Goal: Task Accomplishment & Management: Complete application form

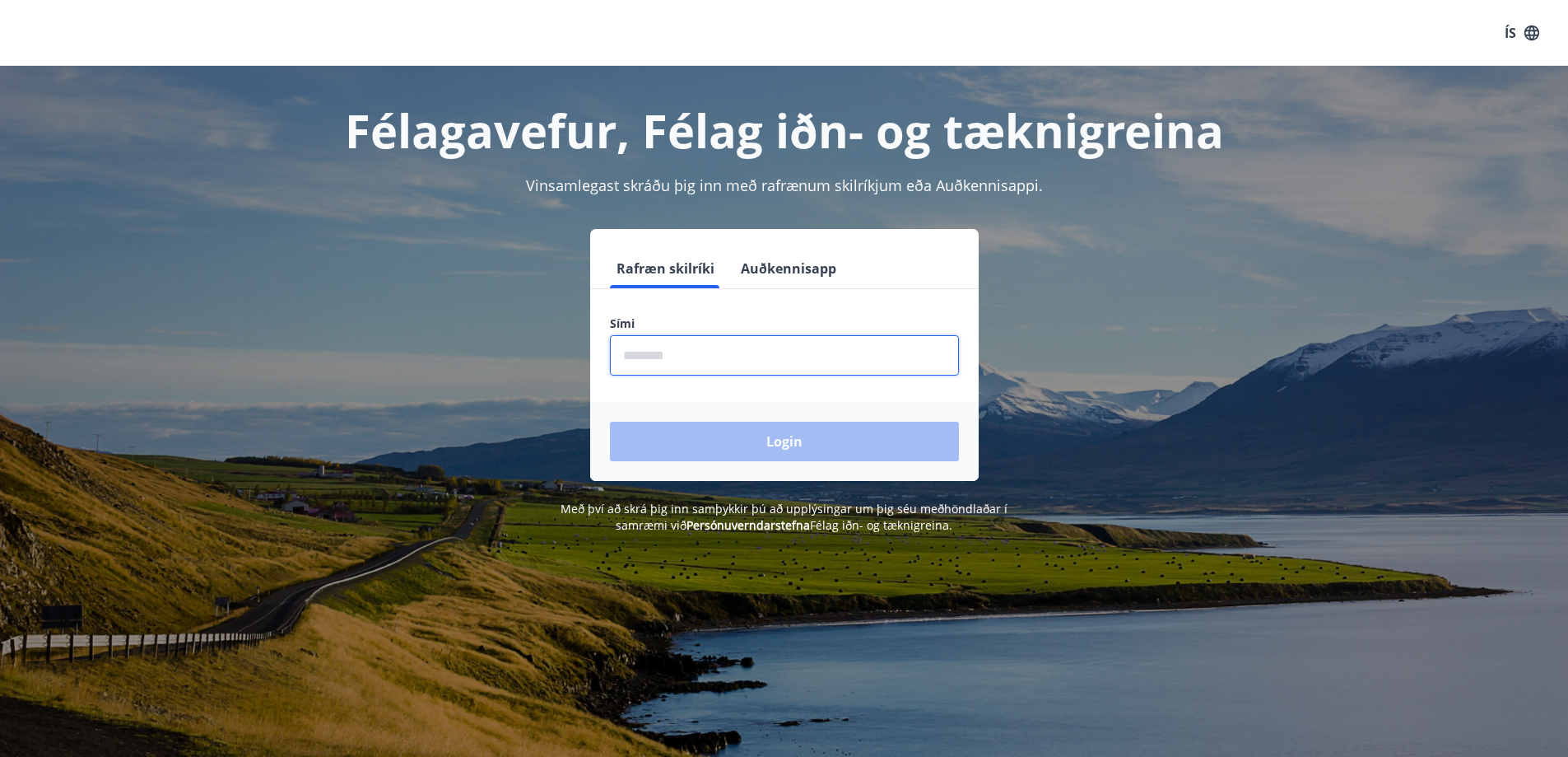
click at [827, 341] on input "phone" at bounding box center [785, 355] width 349 height 41
type input "********"
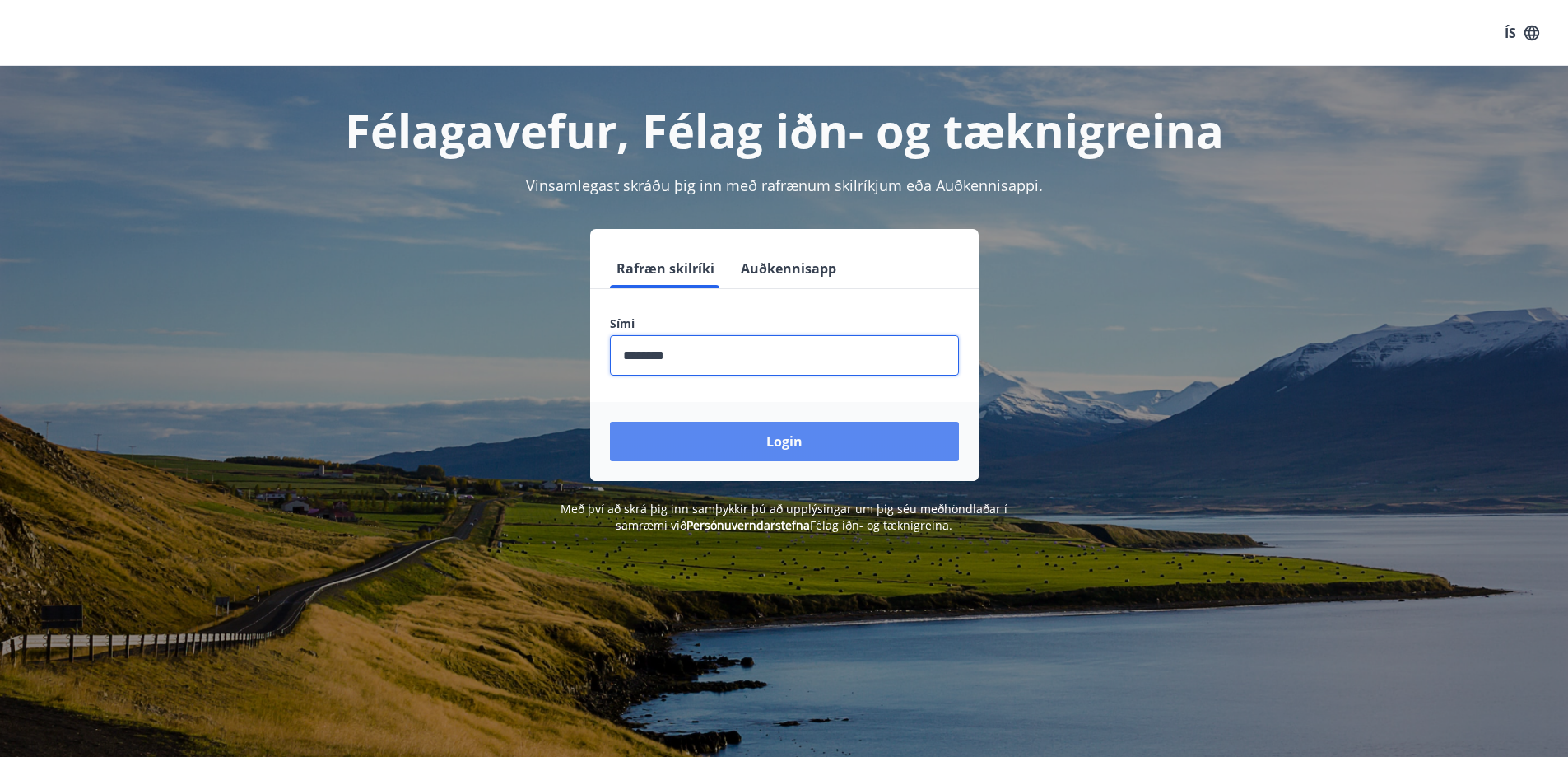
click at [763, 446] on button "Login" at bounding box center [785, 441] width 349 height 40
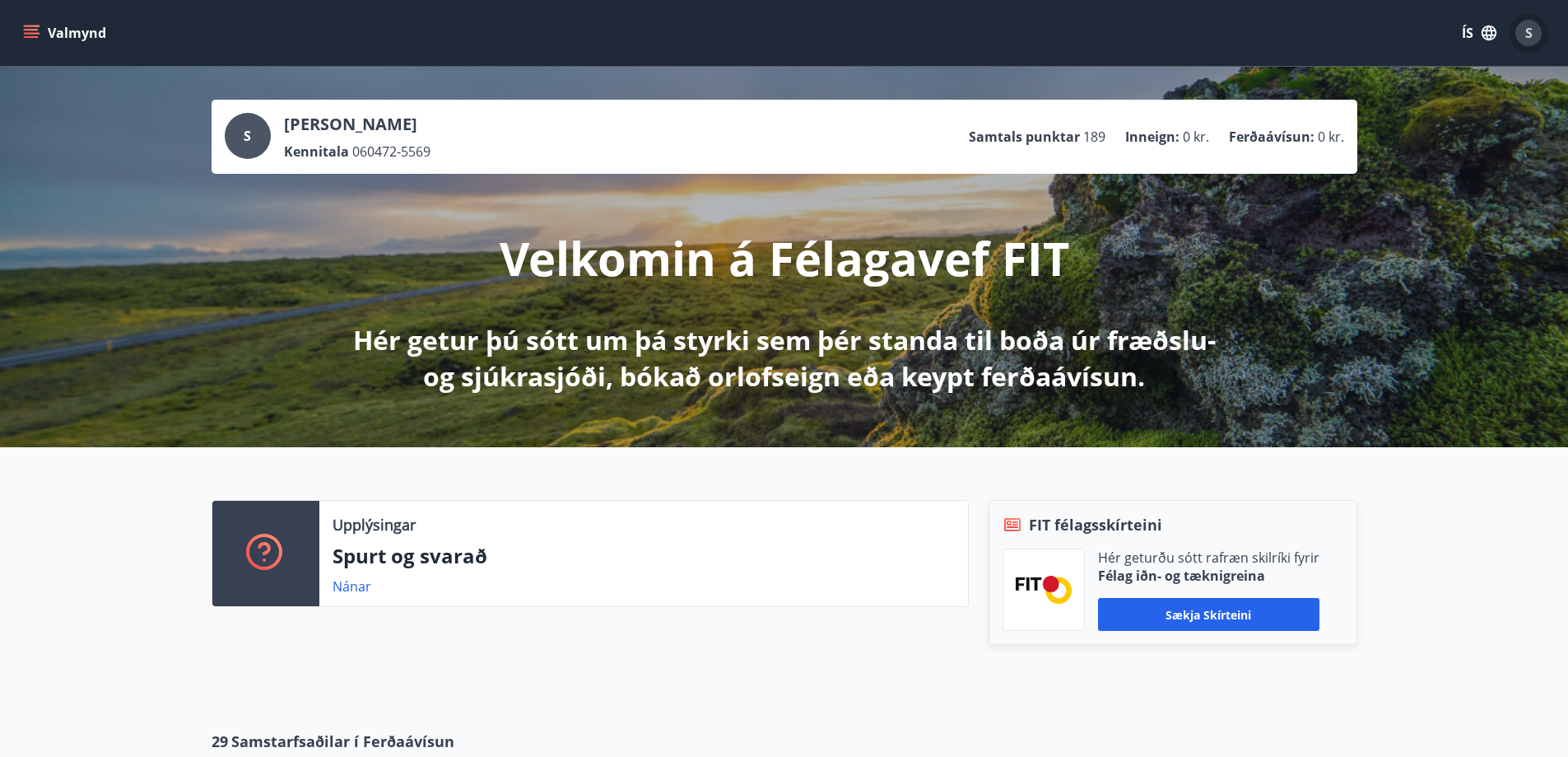
click at [1530, 35] on span "S" at bounding box center [1529, 33] width 7 height 18
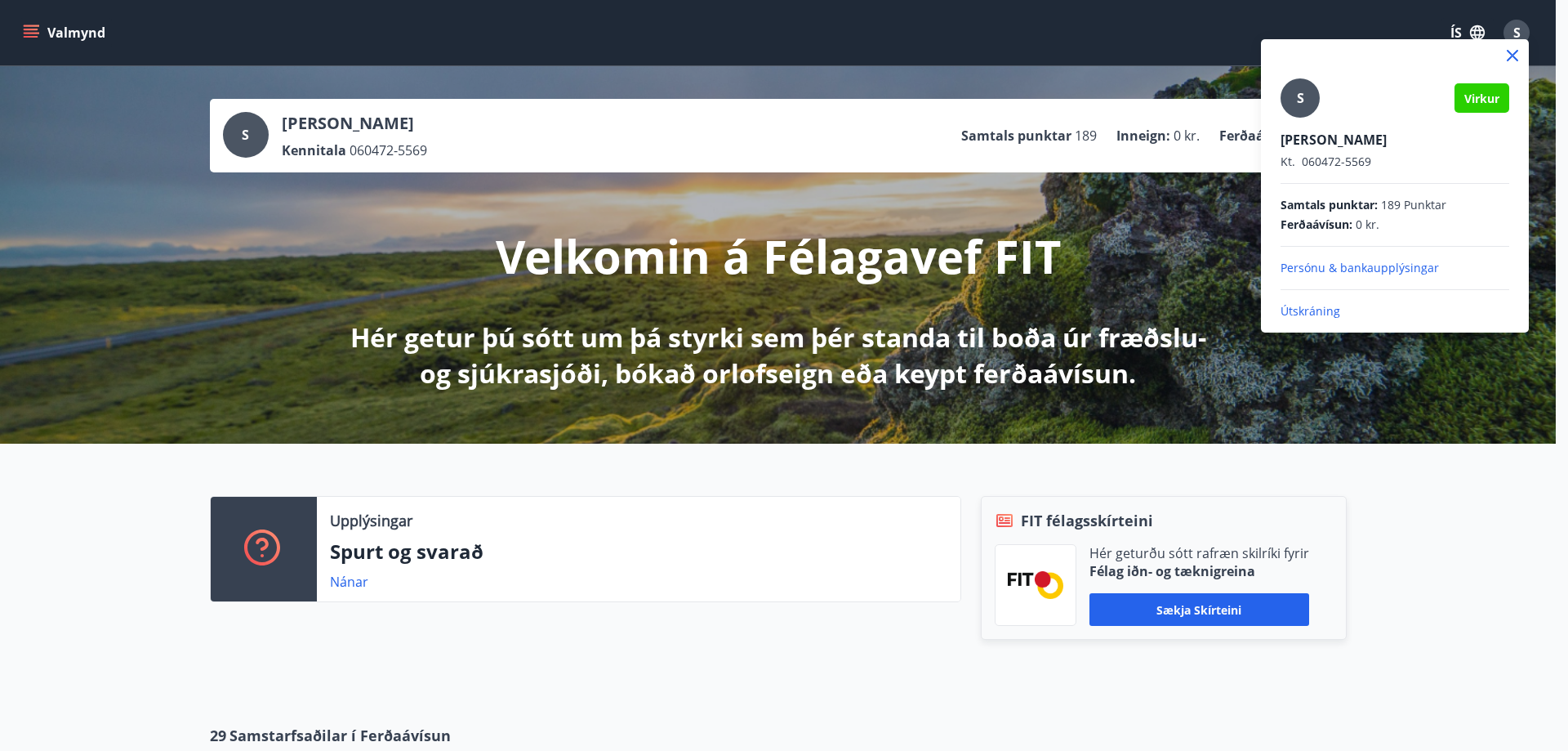
click at [1383, 265] on p "Persónu & bankaupplýsingar" at bounding box center [1394, 267] width 229 height 16
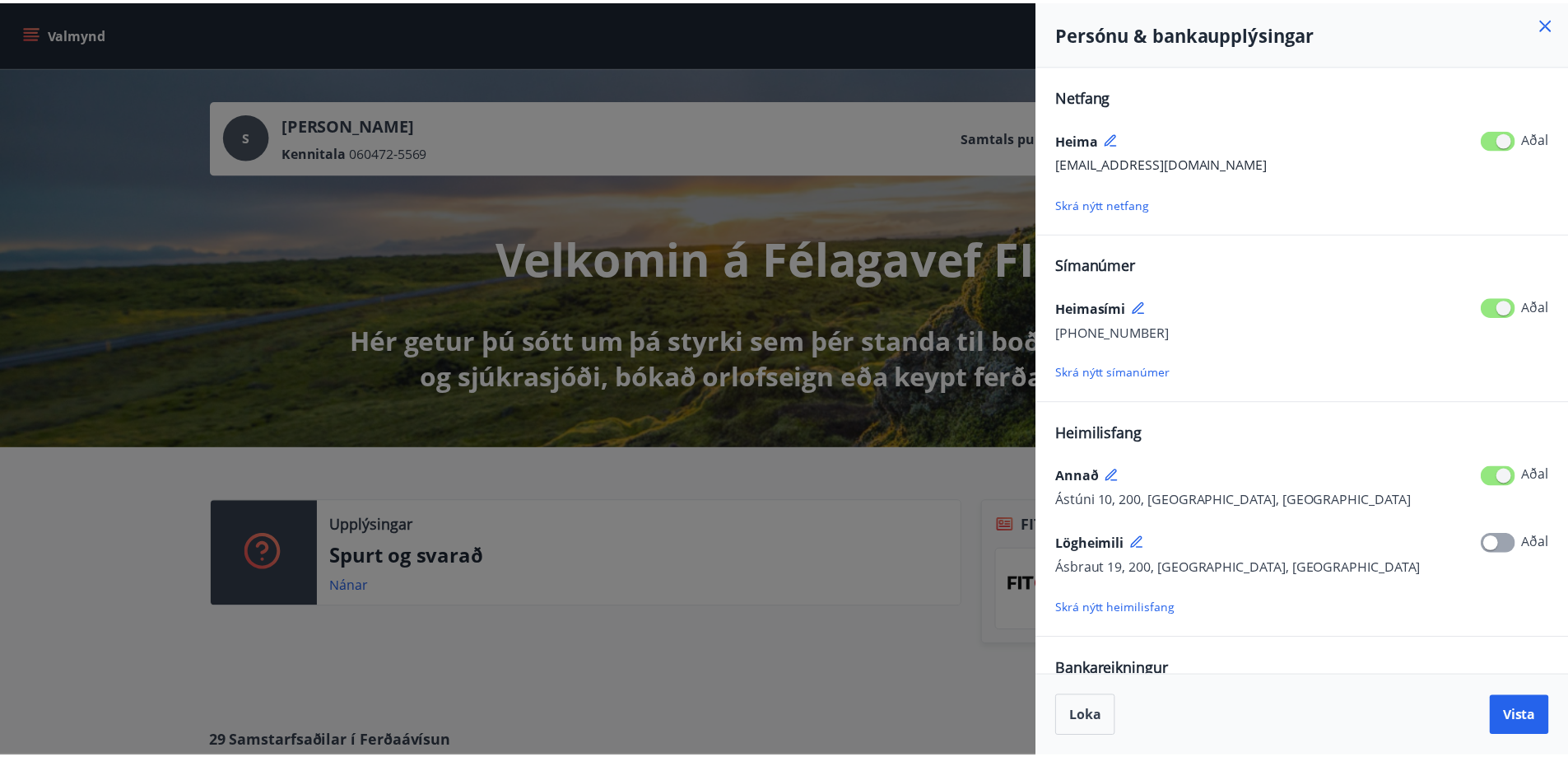
scroll to position [90, 0]
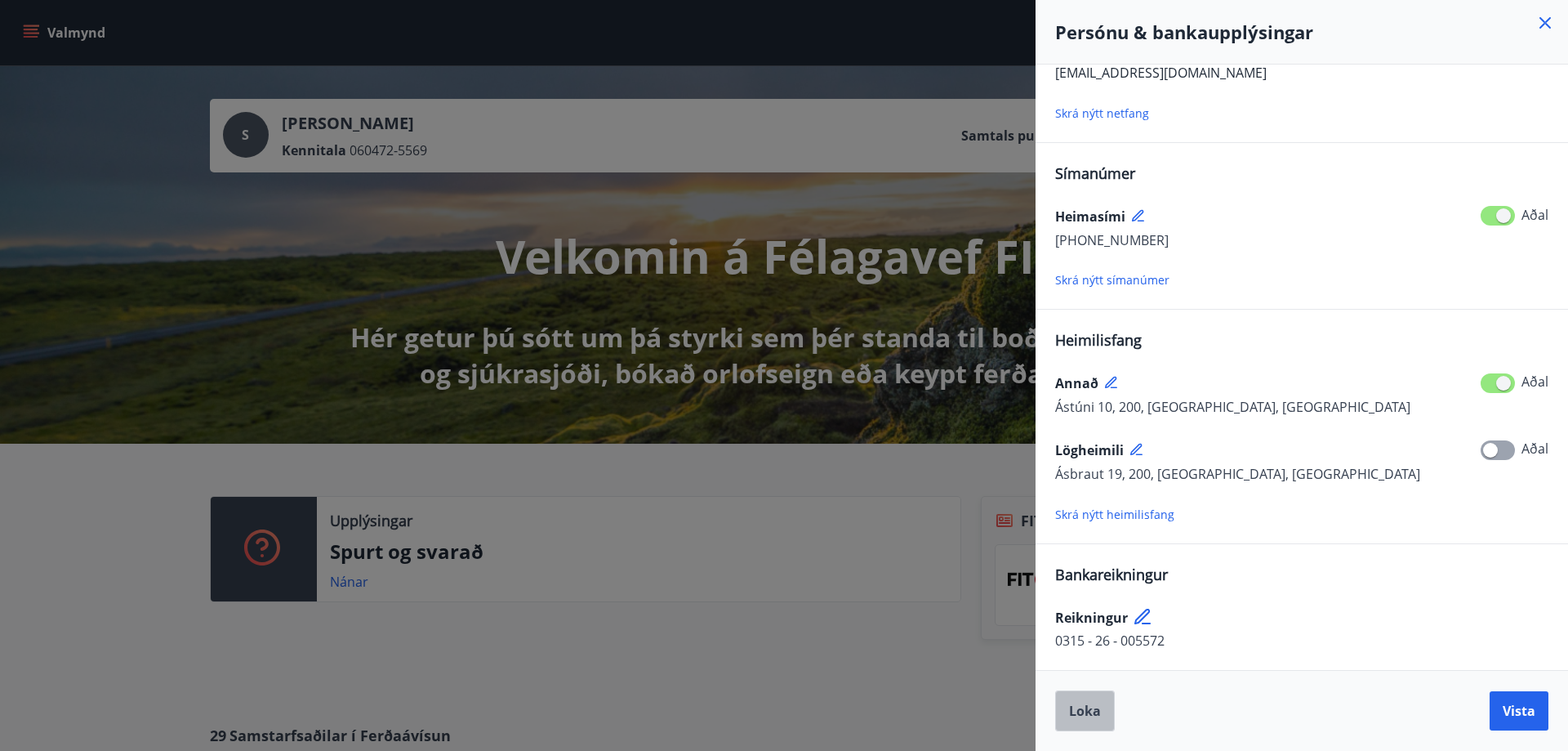
click at [1095, 715] on span "Loka" at bounding box center [1085, 711] width 32 height 18
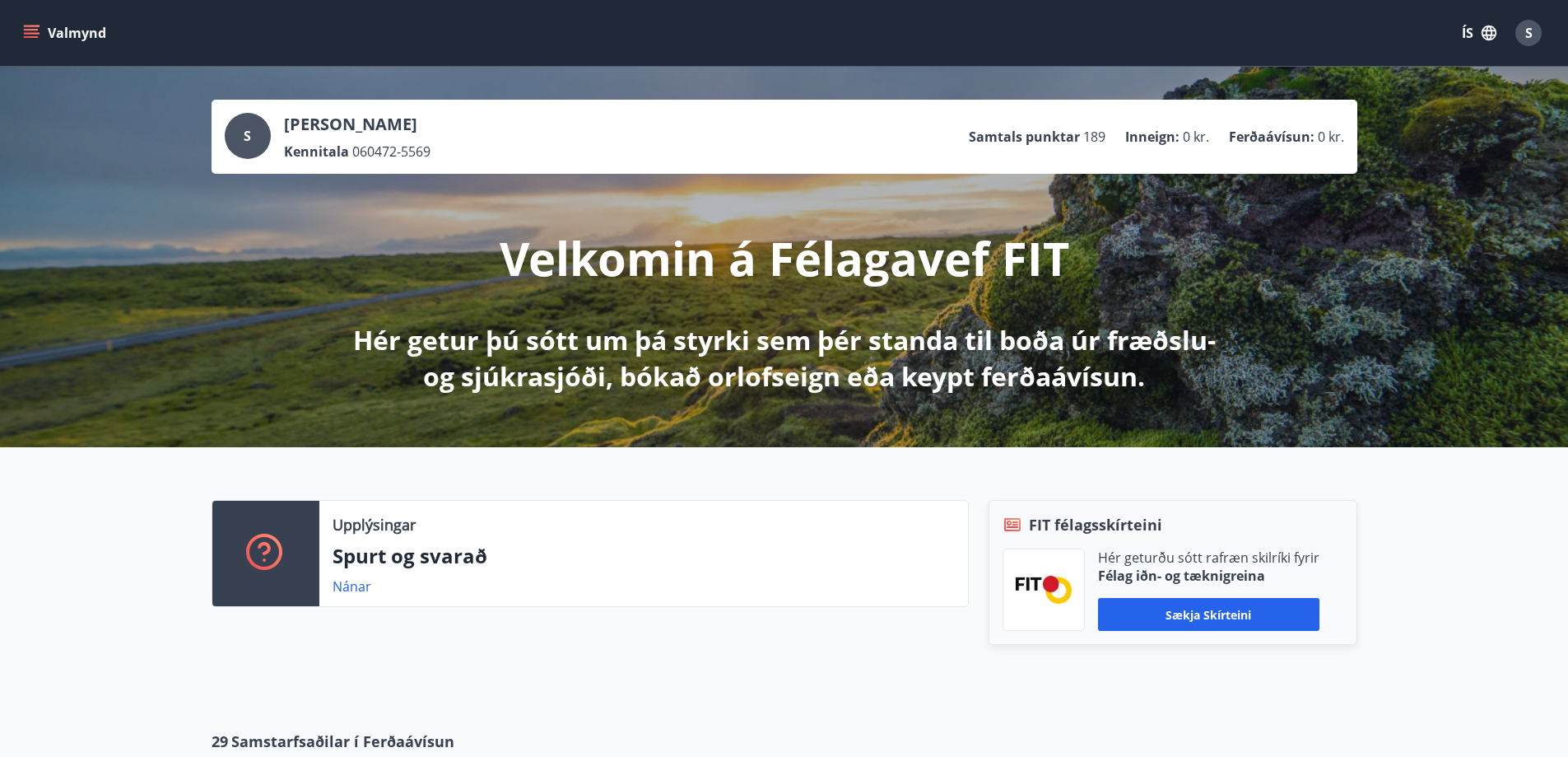
click at [28, 33] on icon "menu" at bounding box center [31, 33] width 16 height 16
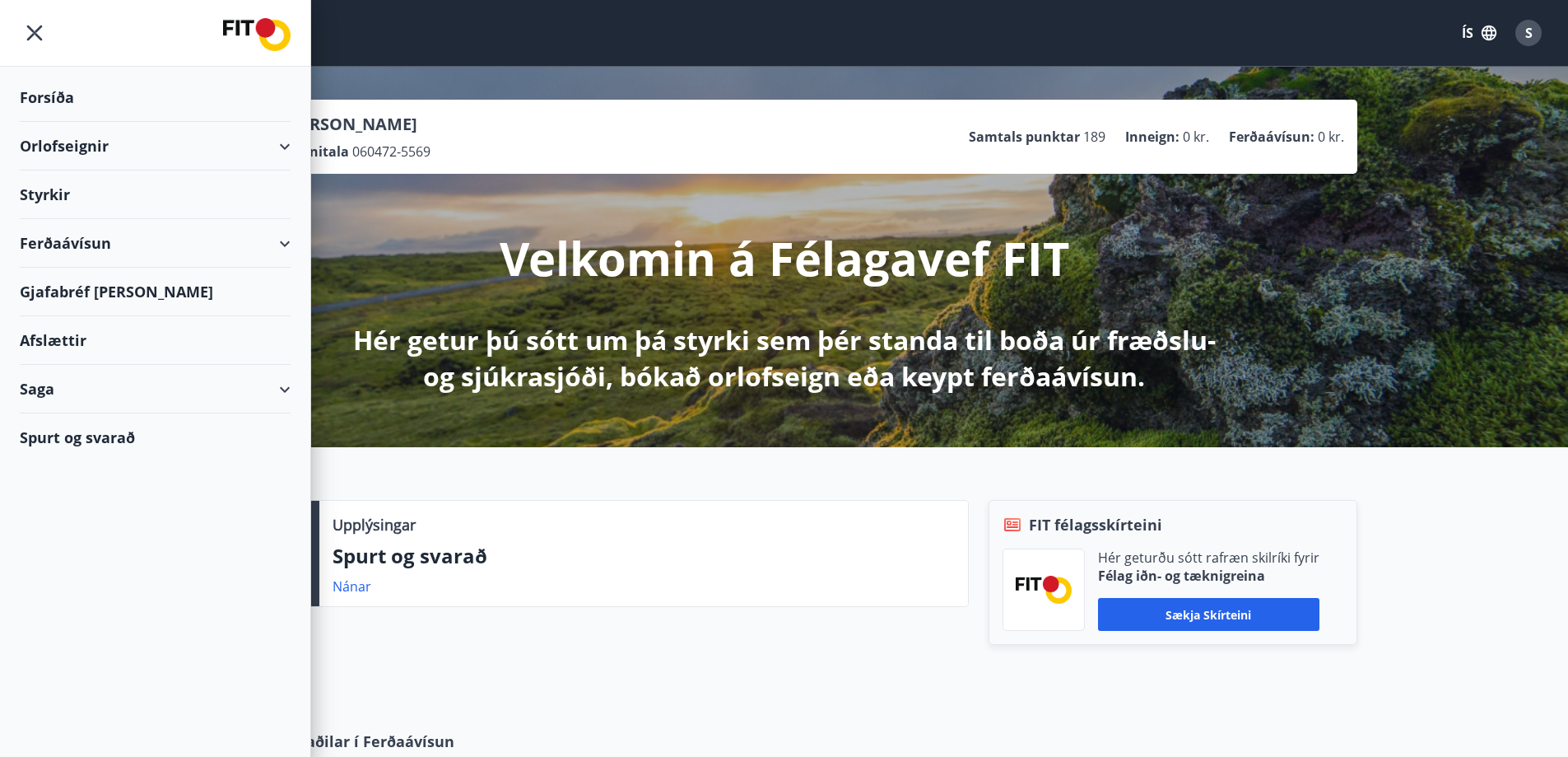
click at [88, 122] on div "Styrkir" at bounding box center [155, 98] width 270 height 49
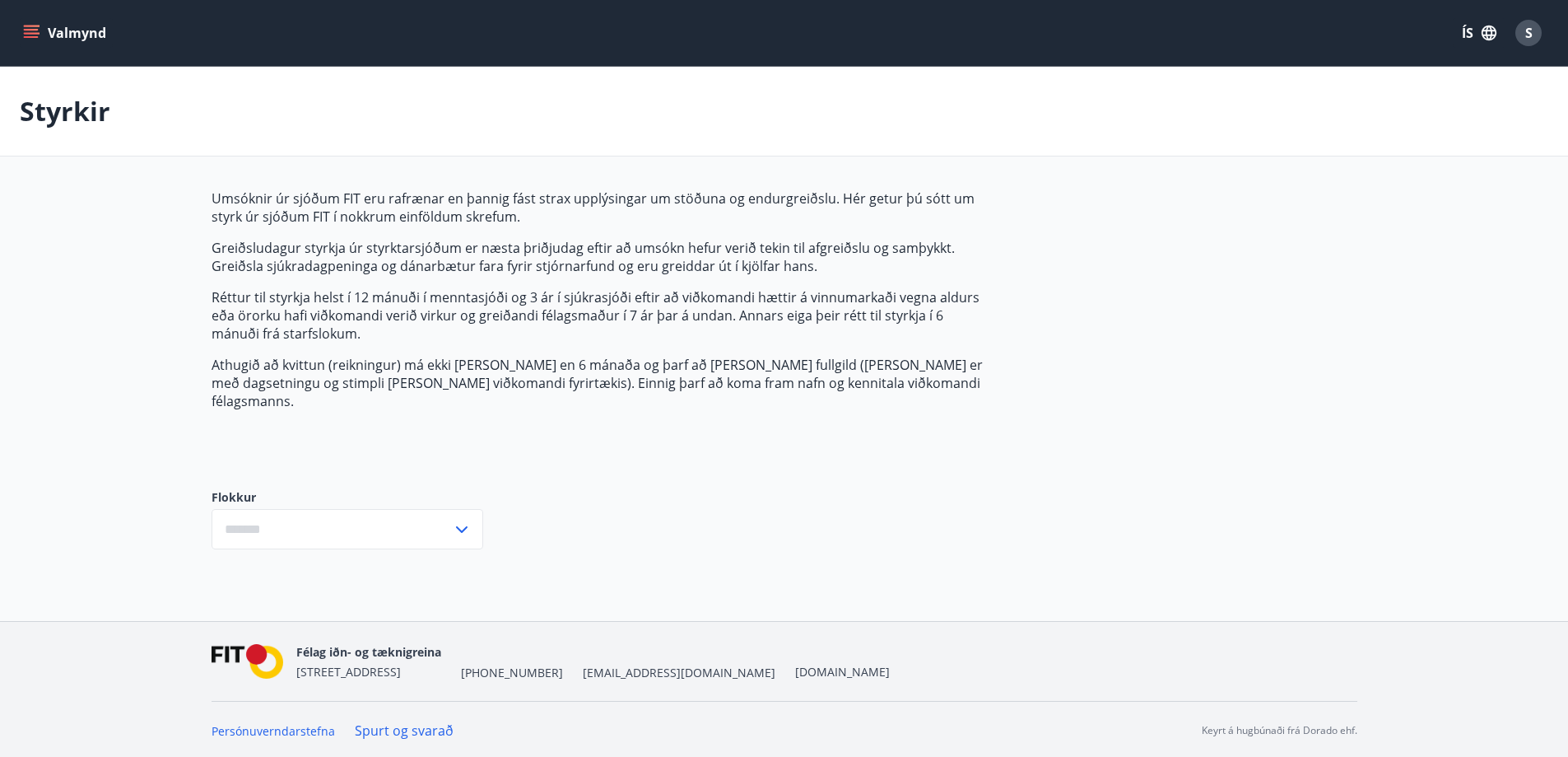
type input "***"
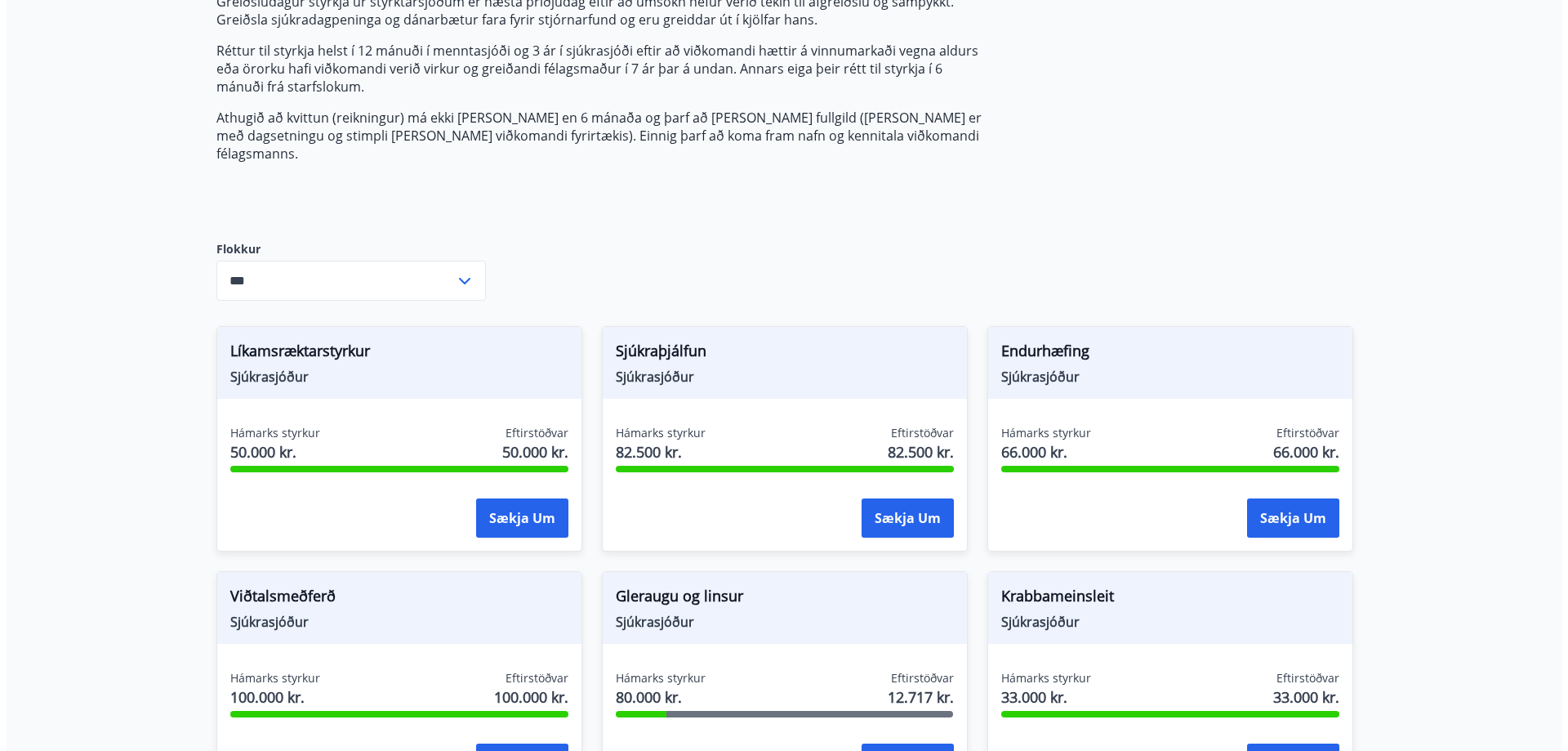
scroll to position [245, 0]
click at [518, 497] on button "Sækja um" at bounding box center [515, 517] width 92 height 39
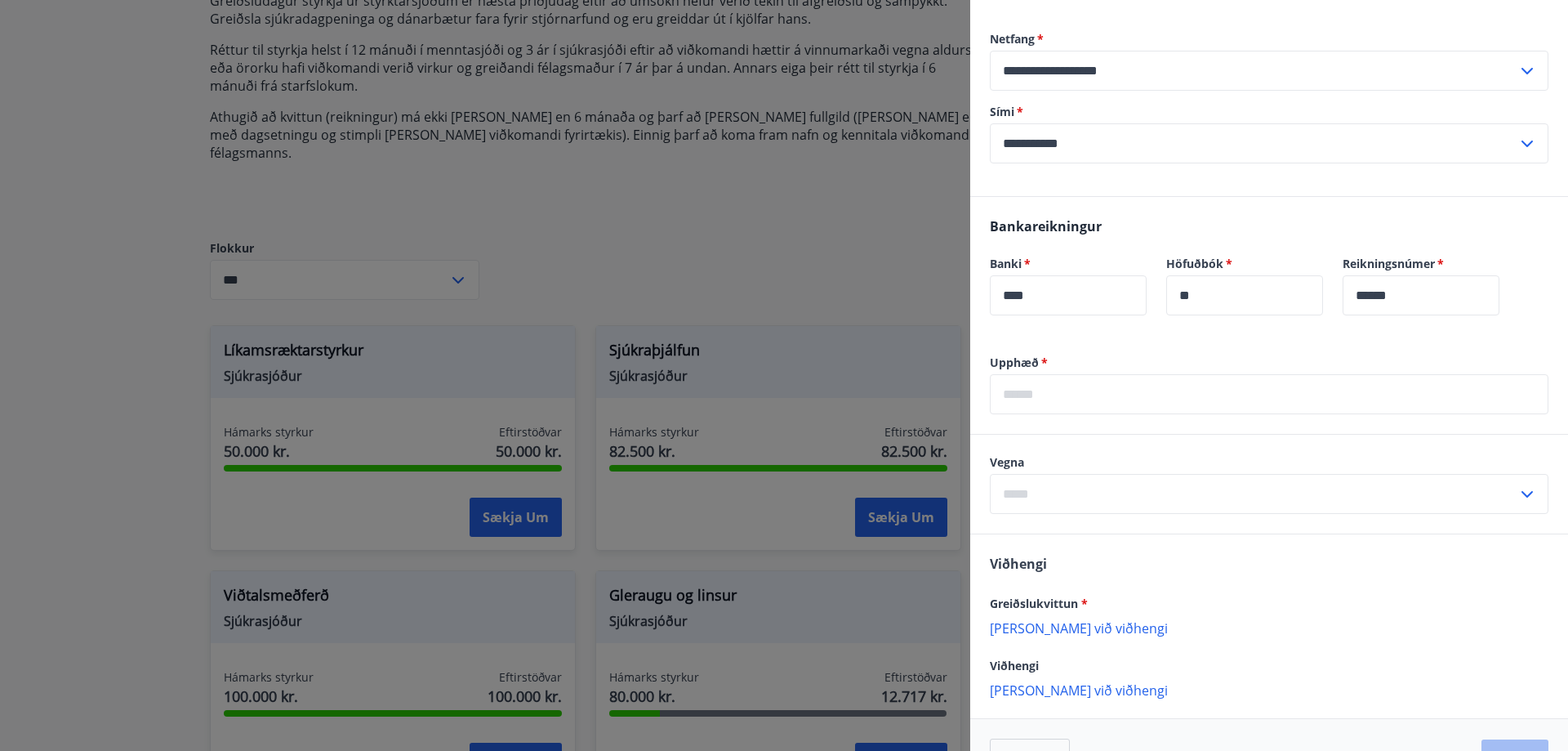
scroll to position [398, 0]
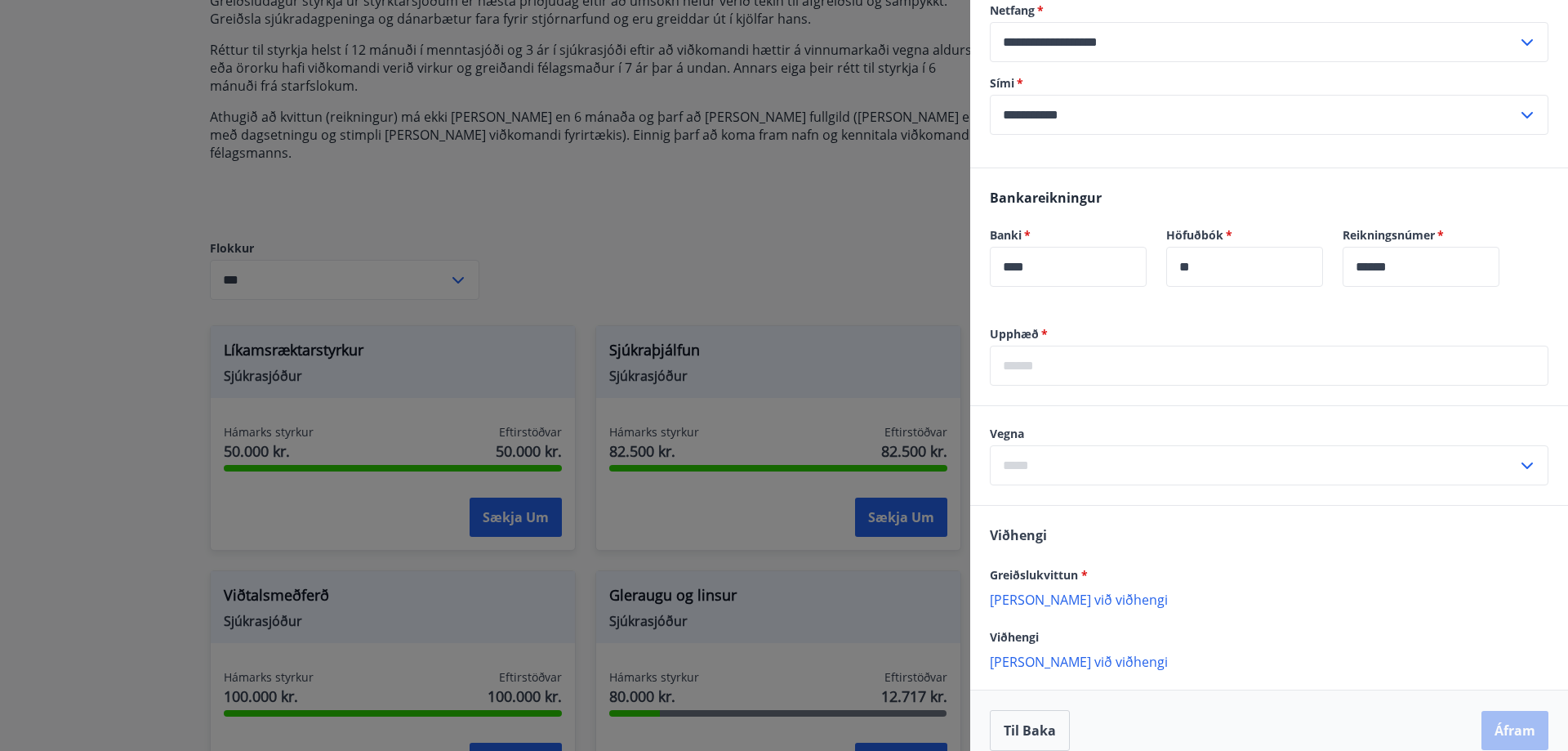
click at [1044, 347] on input "text" at bounding box center [1268, 365] width 559 height 40
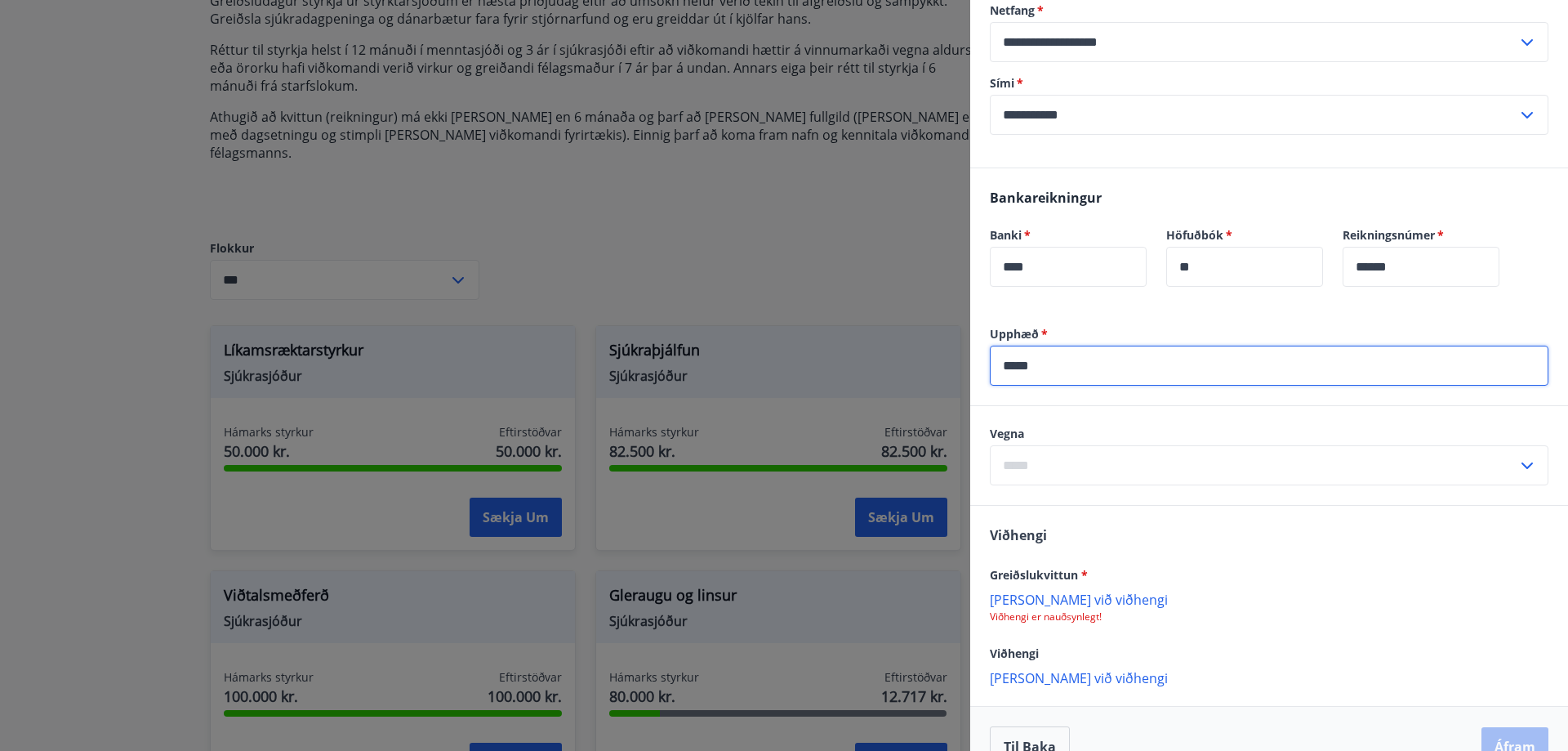
type input "*****"
click at [1215, 445] on input "text" at bounding box center [1253, 465] width 527 height 40
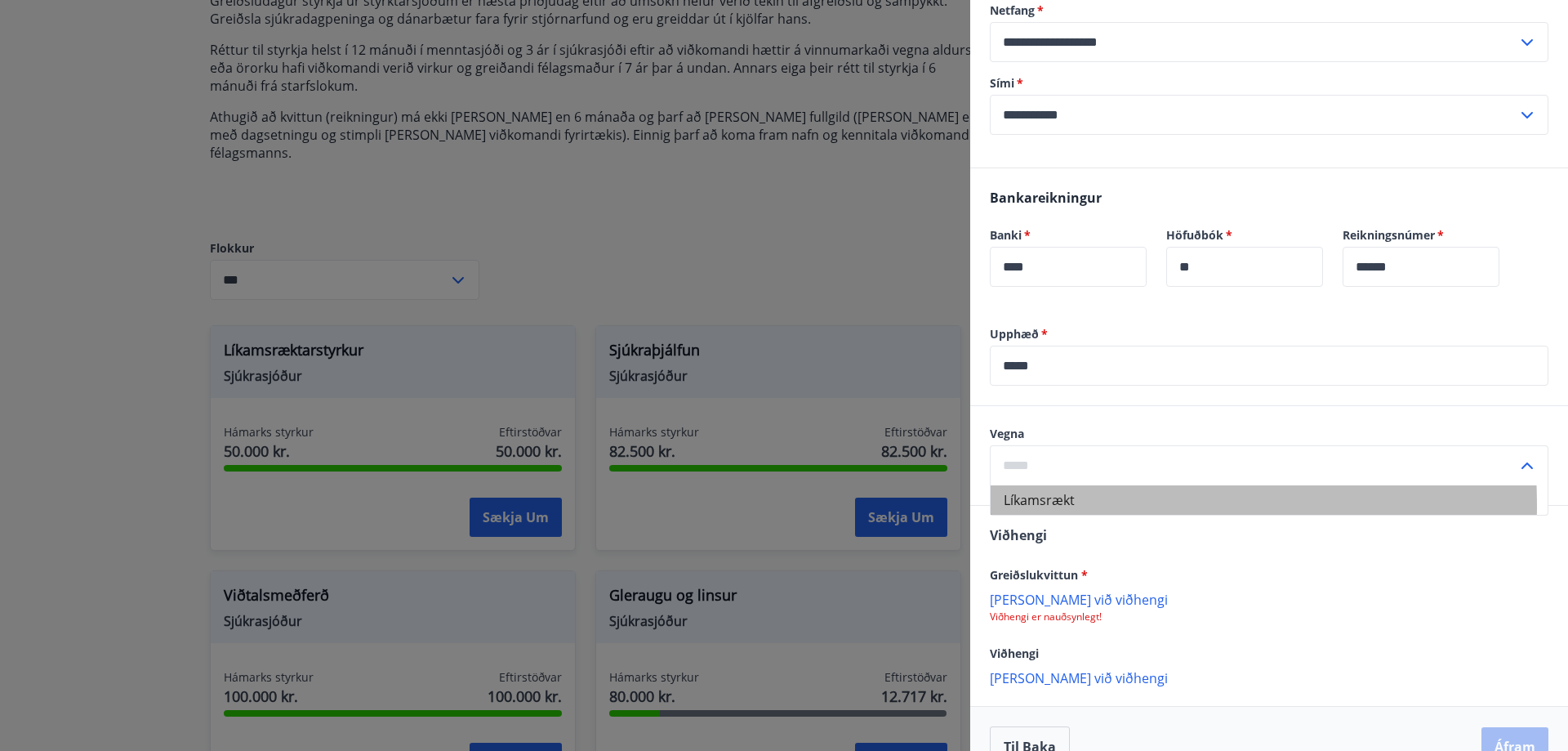
click at [1031, 485] on li "Líkamsrækt" at bounding box center [1268, 500] width 557 height 30
type input "**********"
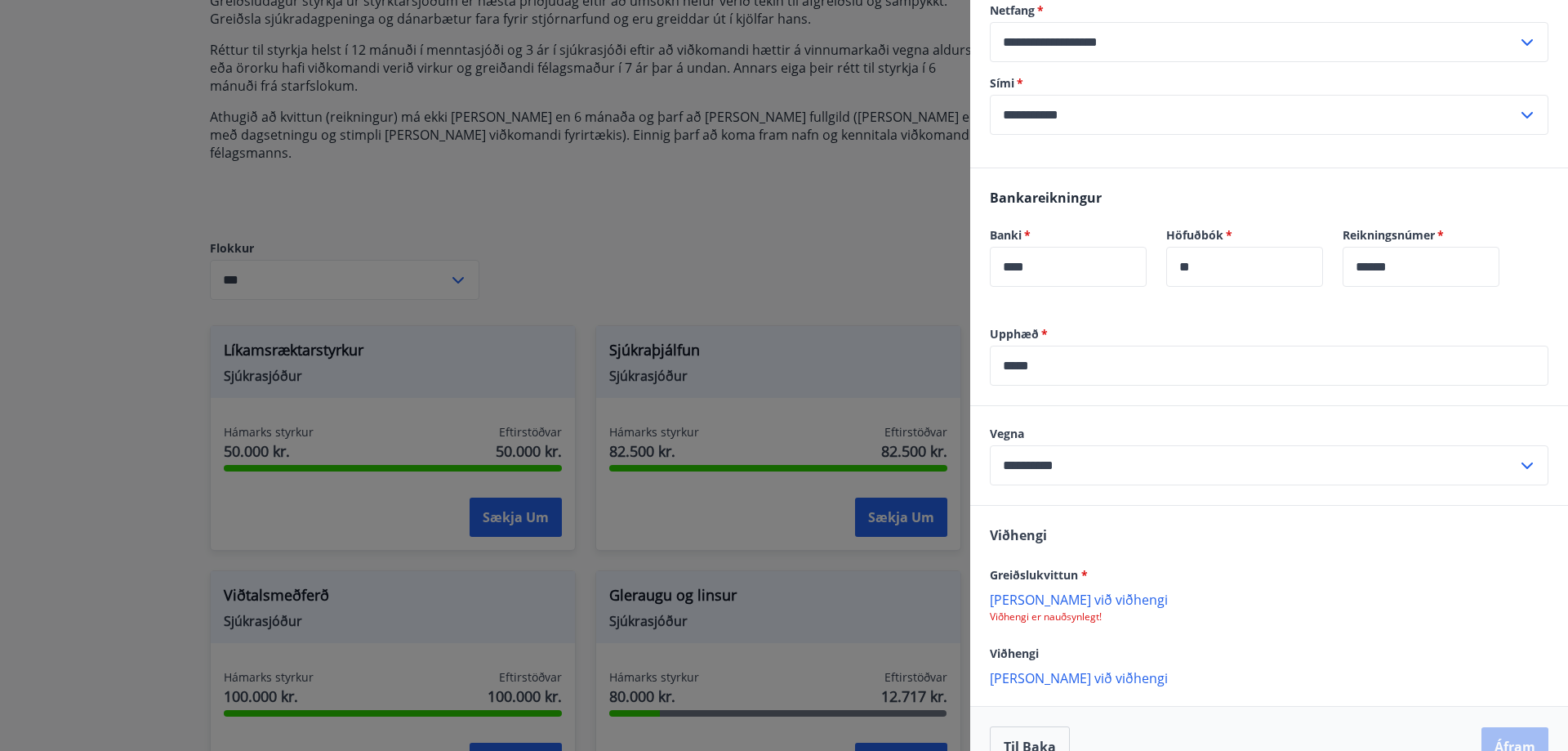
scroll to position [415, 0]
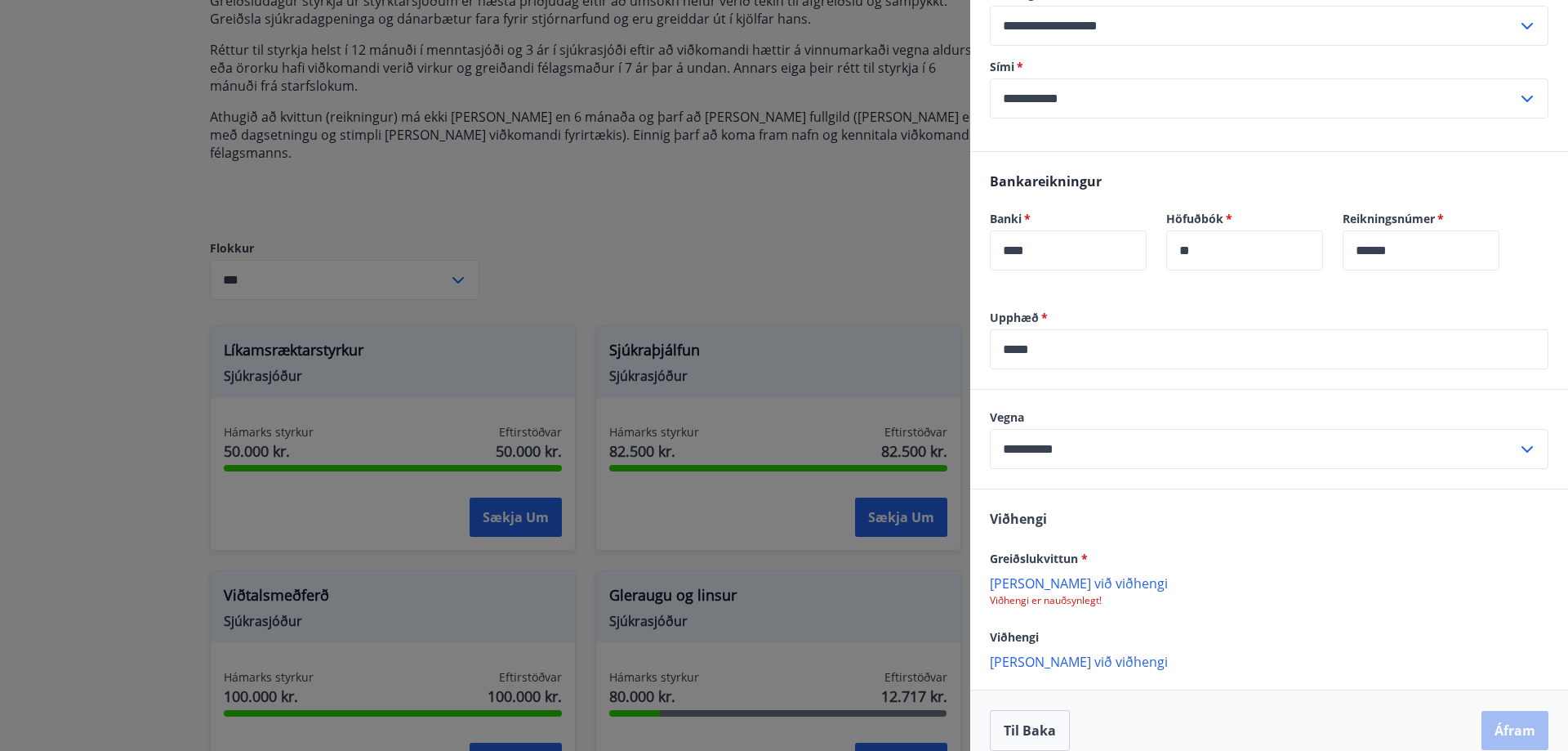
click at [1063, 574] on p "[PERSON_NAME] við viðhengi" at bounding box center [1268, 582] width 559 height 16
click at [1050, 574] on p "[PERSON_NAME] við viðhengi" at bounding box center [1268, 582] width 559 height 16
click at [1530, 589] on icon at bounding box center [1531, 591] width 2 height 6
click at [1061, 574] on p "[PERSON_NAME] við viðhengi" at bounding box center [1268, 582] width 559 height 16
click at [1043, 574] on p "[PERSON_NAME] við viðhengi" at bounding box center [1268, 582] width 559 height 16
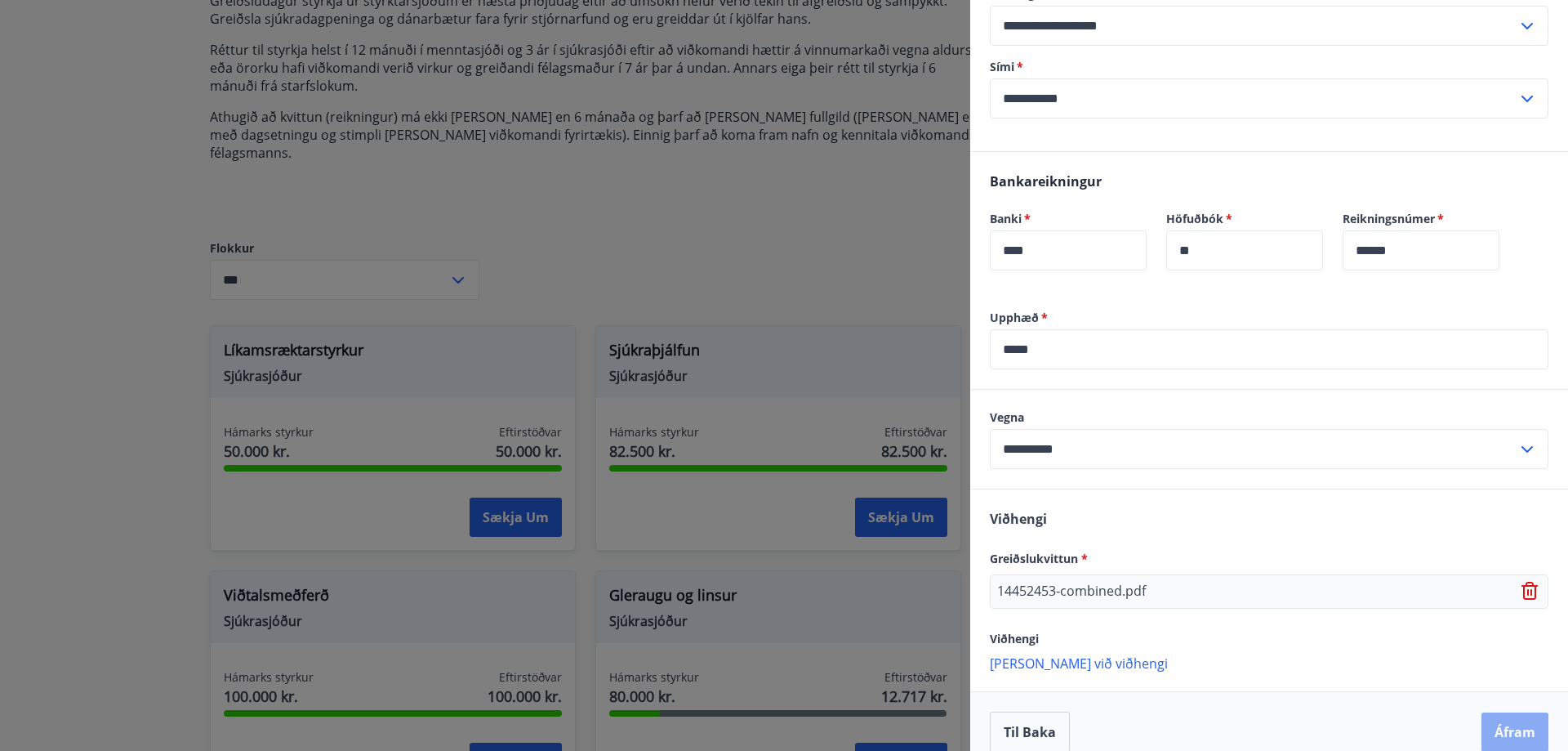
click at [1505, 712] on button "Áfram" at bounding box center [1514, 732] width 67 height 39
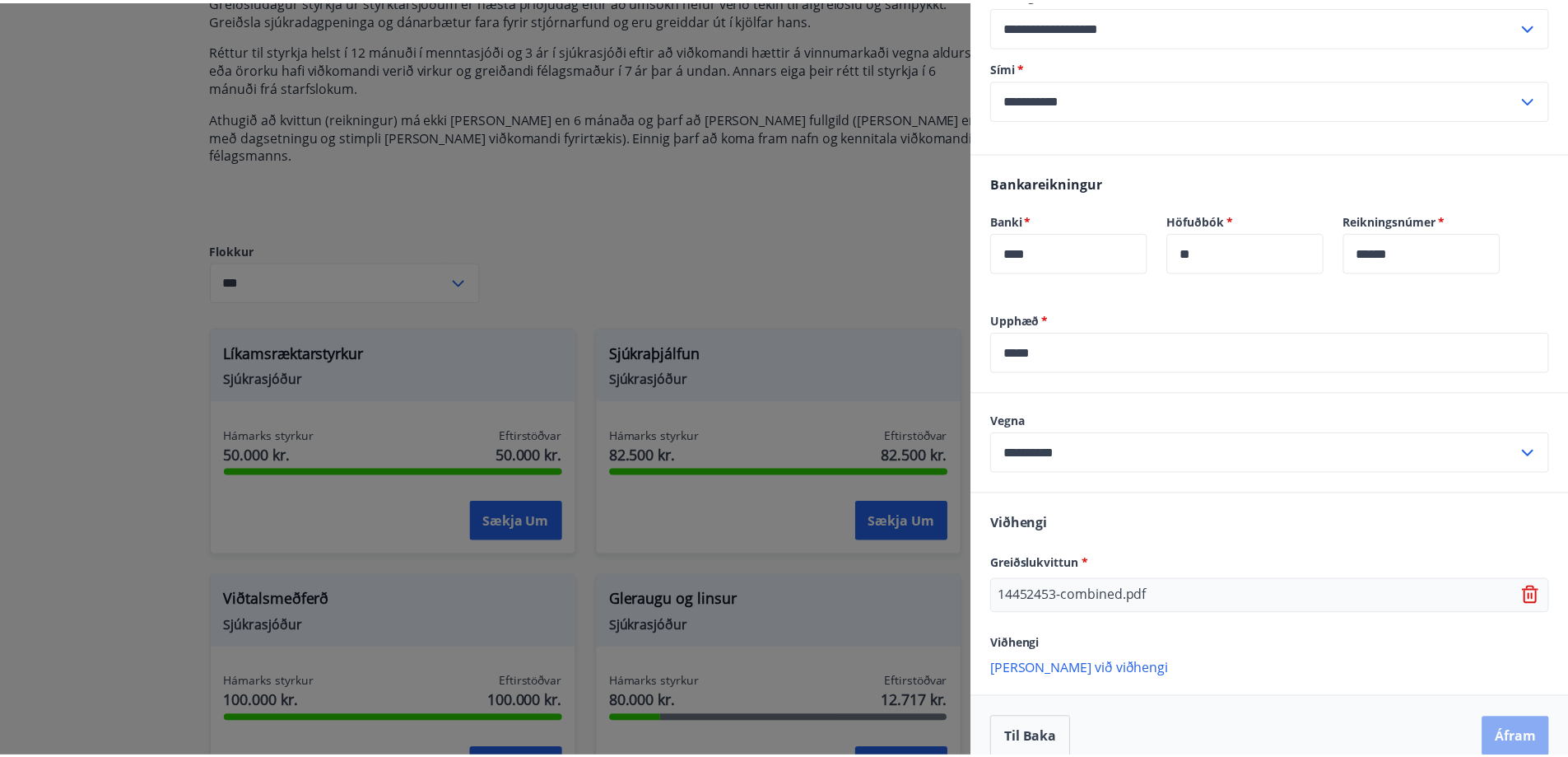
scroll to position [0, 0]
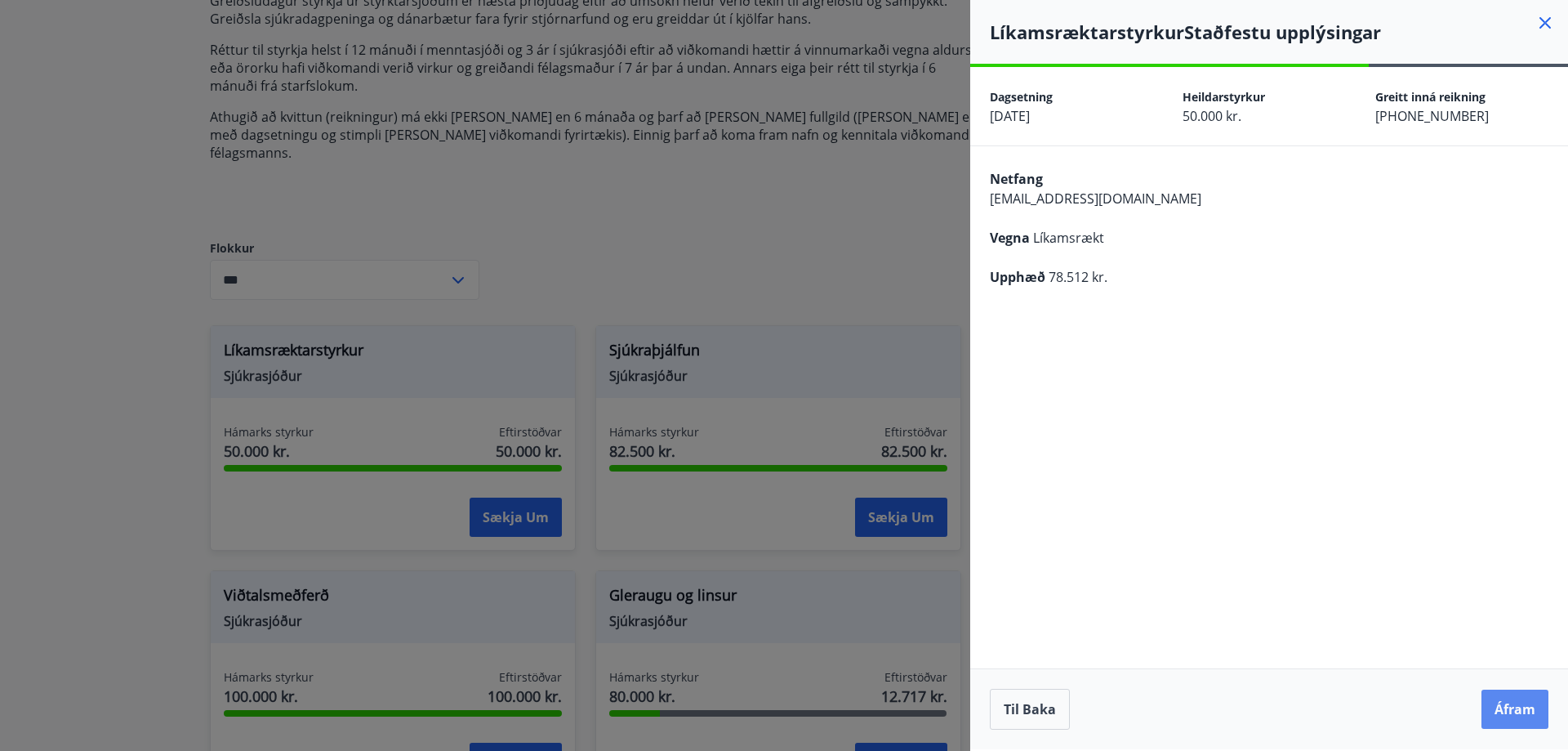
click at [1516, 708] on button "Áfram" at bounding box center [1514, 709] width 67 height 39
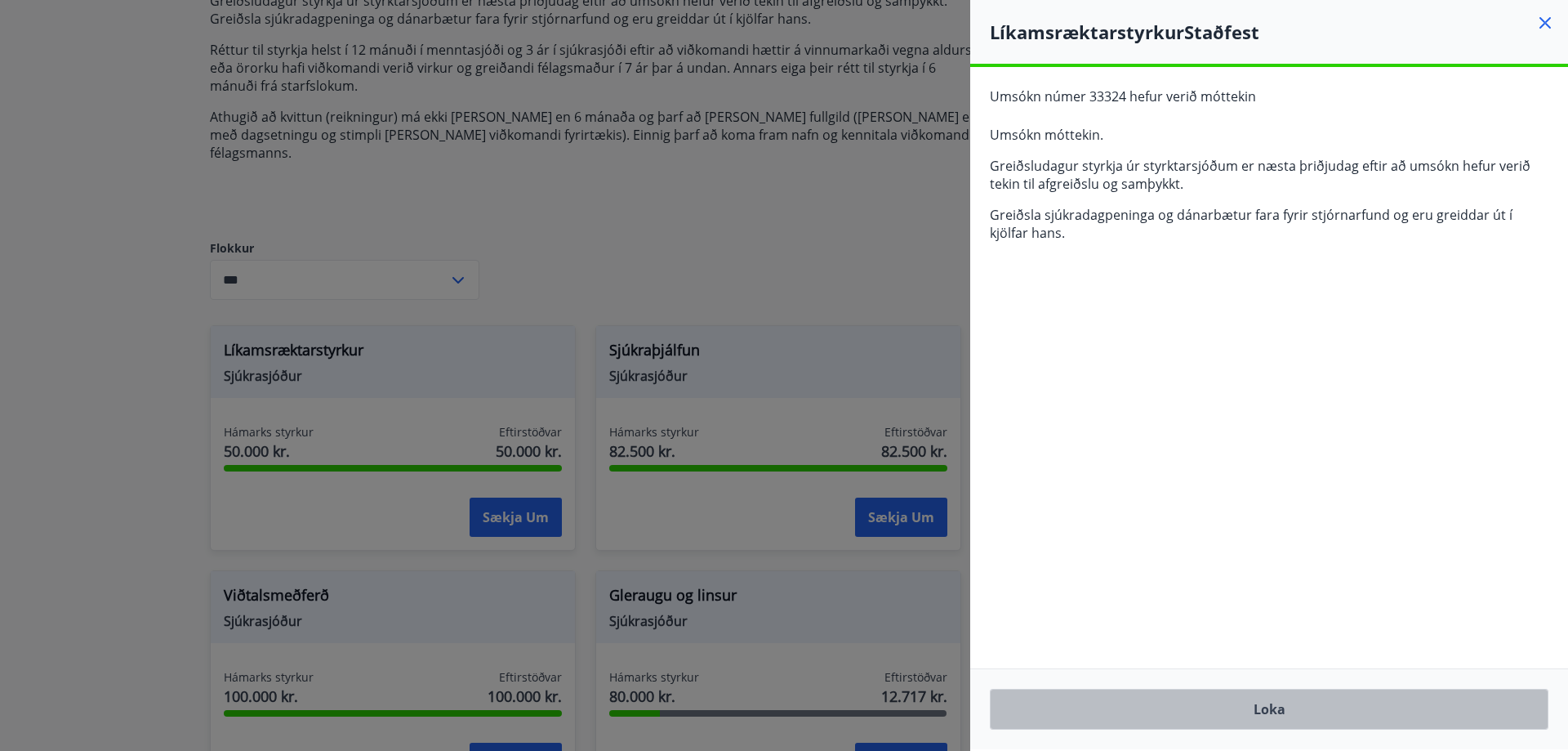
click at [1270, 706] on button "Loka" at bounding box center [1268, 709] width 559 height 41
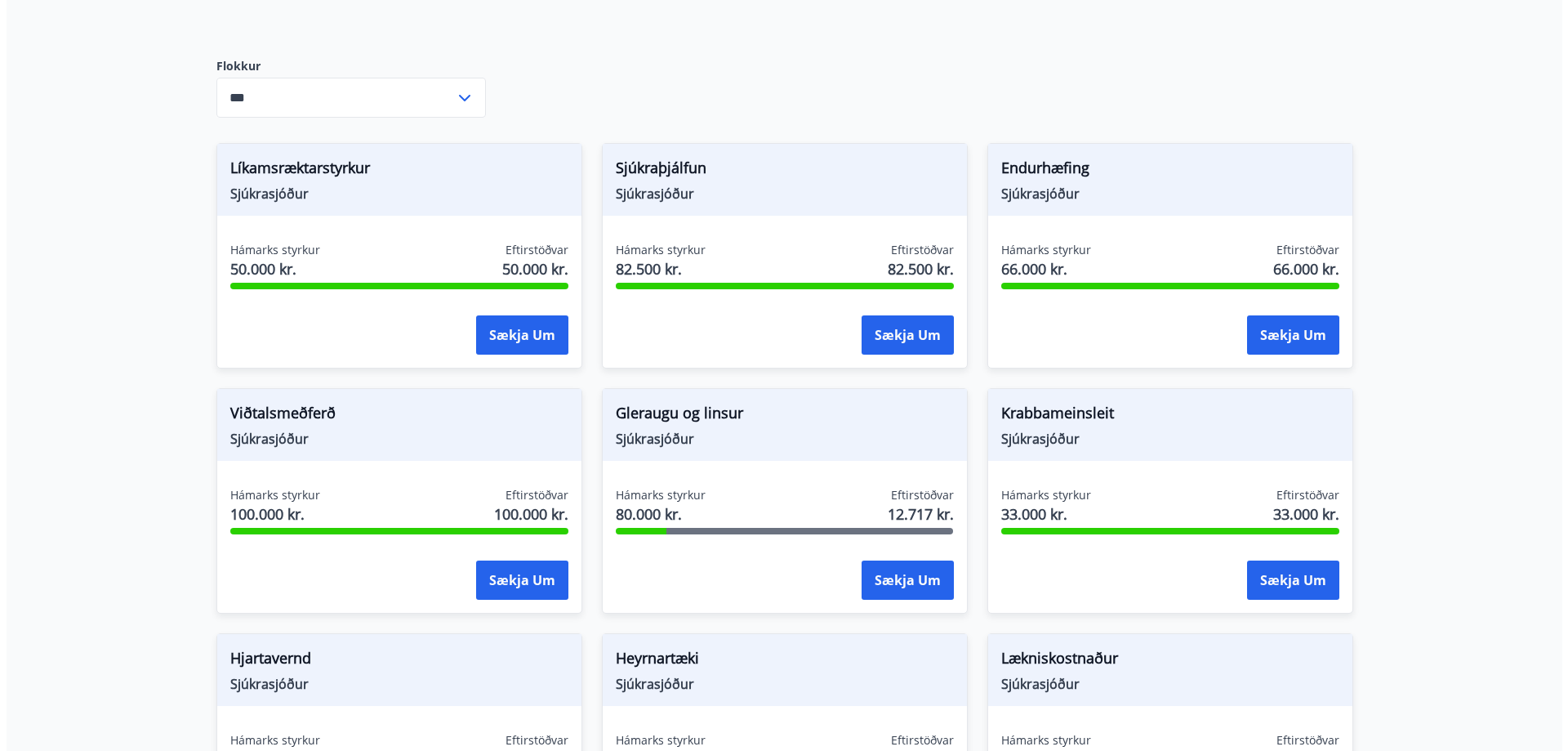
scroll to position [429, 0]
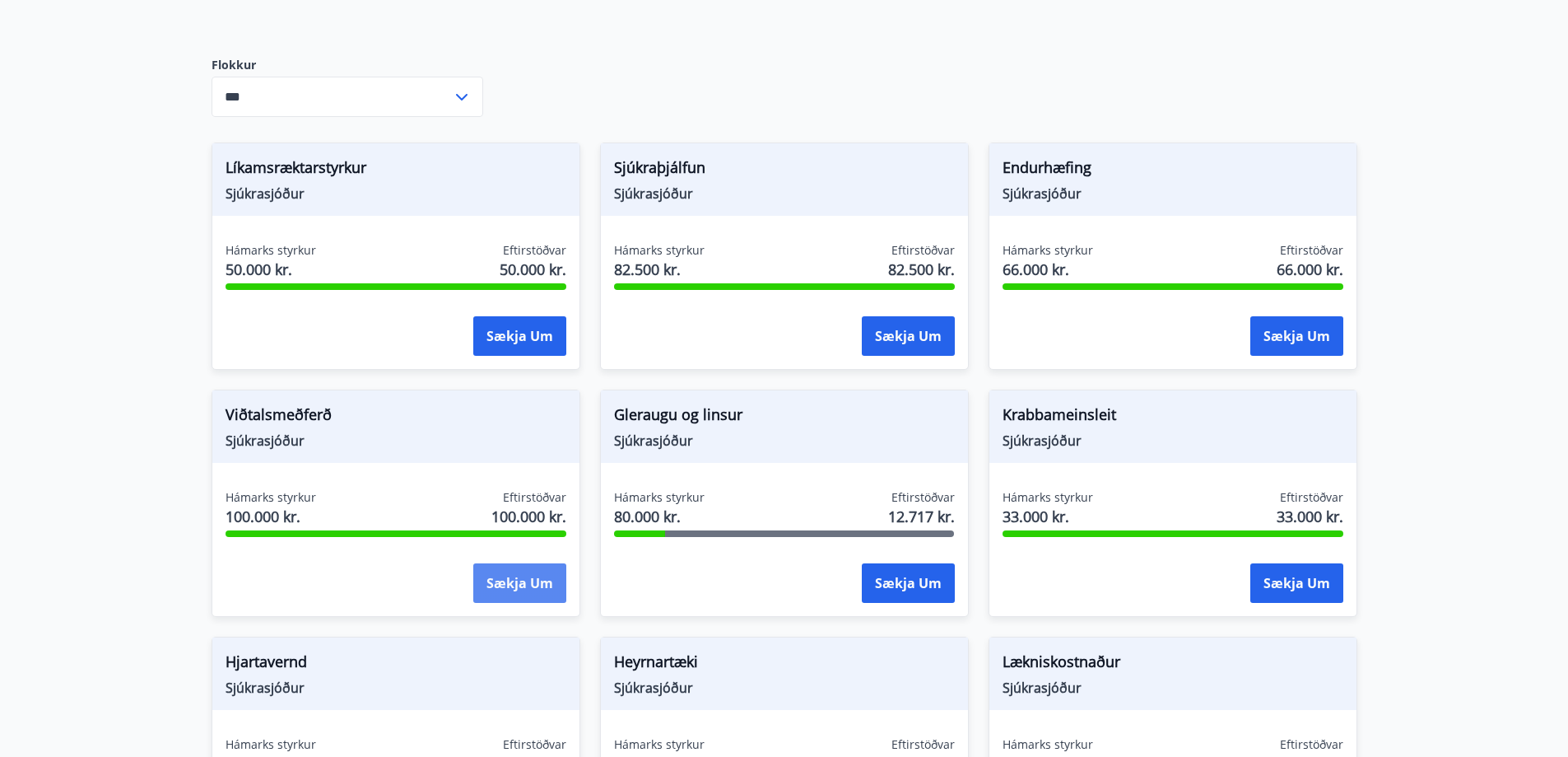
click at [508, 568] on button "Sækja um" at bounding box center [519, 583] width 93 height 40
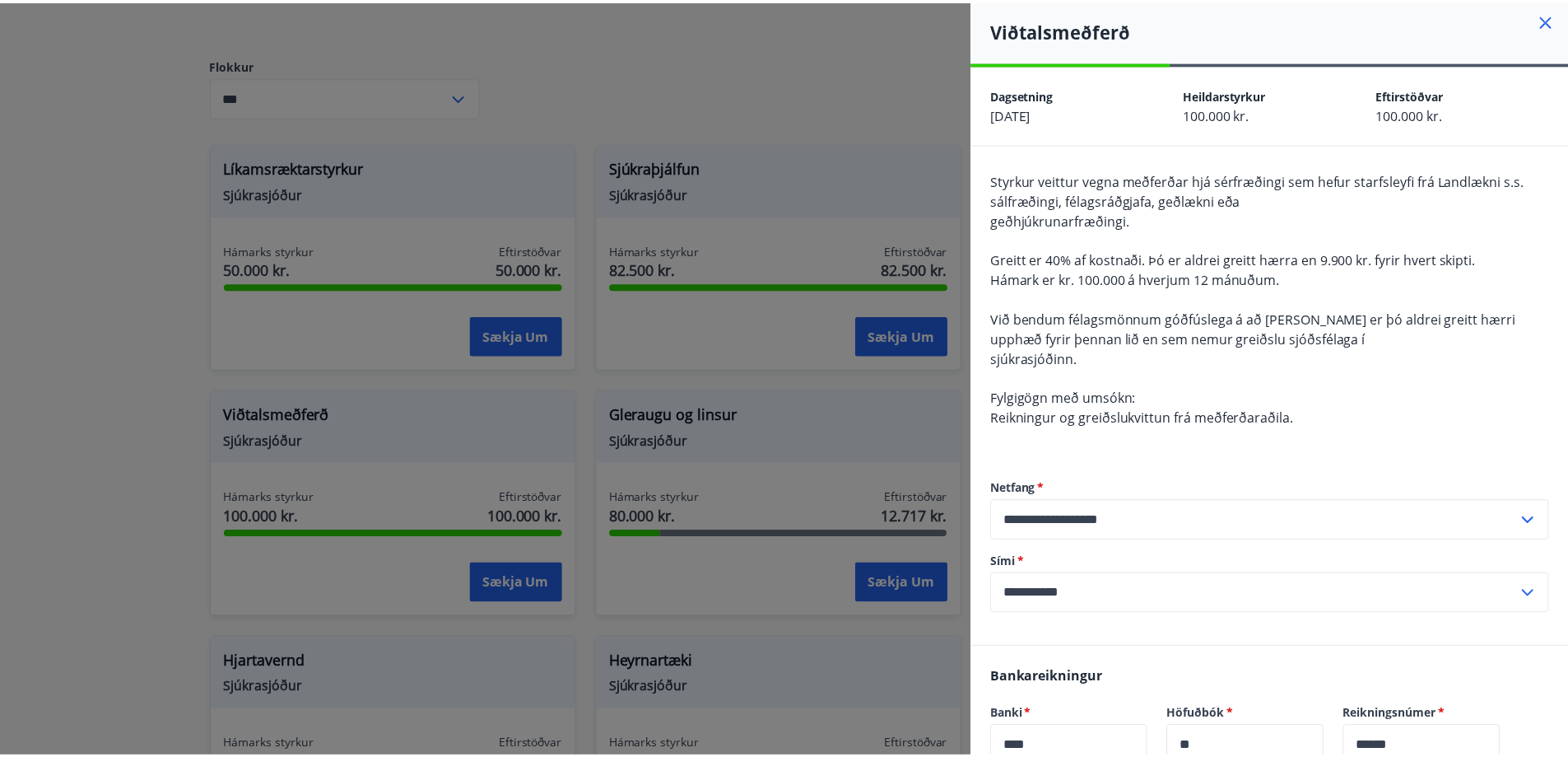
scroll to position [0, 0]
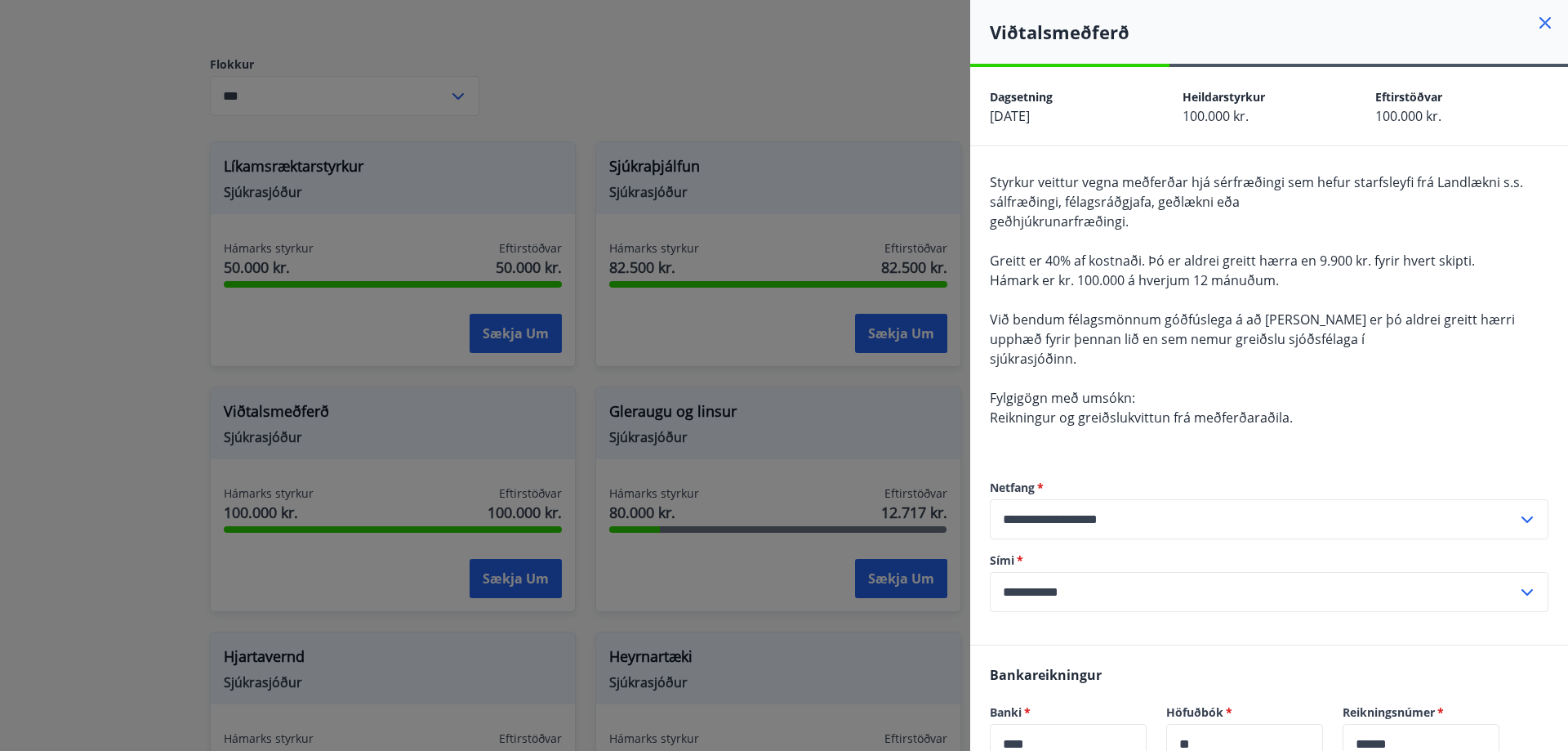
click at [1539, 22] on icon at bounding box center [1545, 22] width 12 height 12
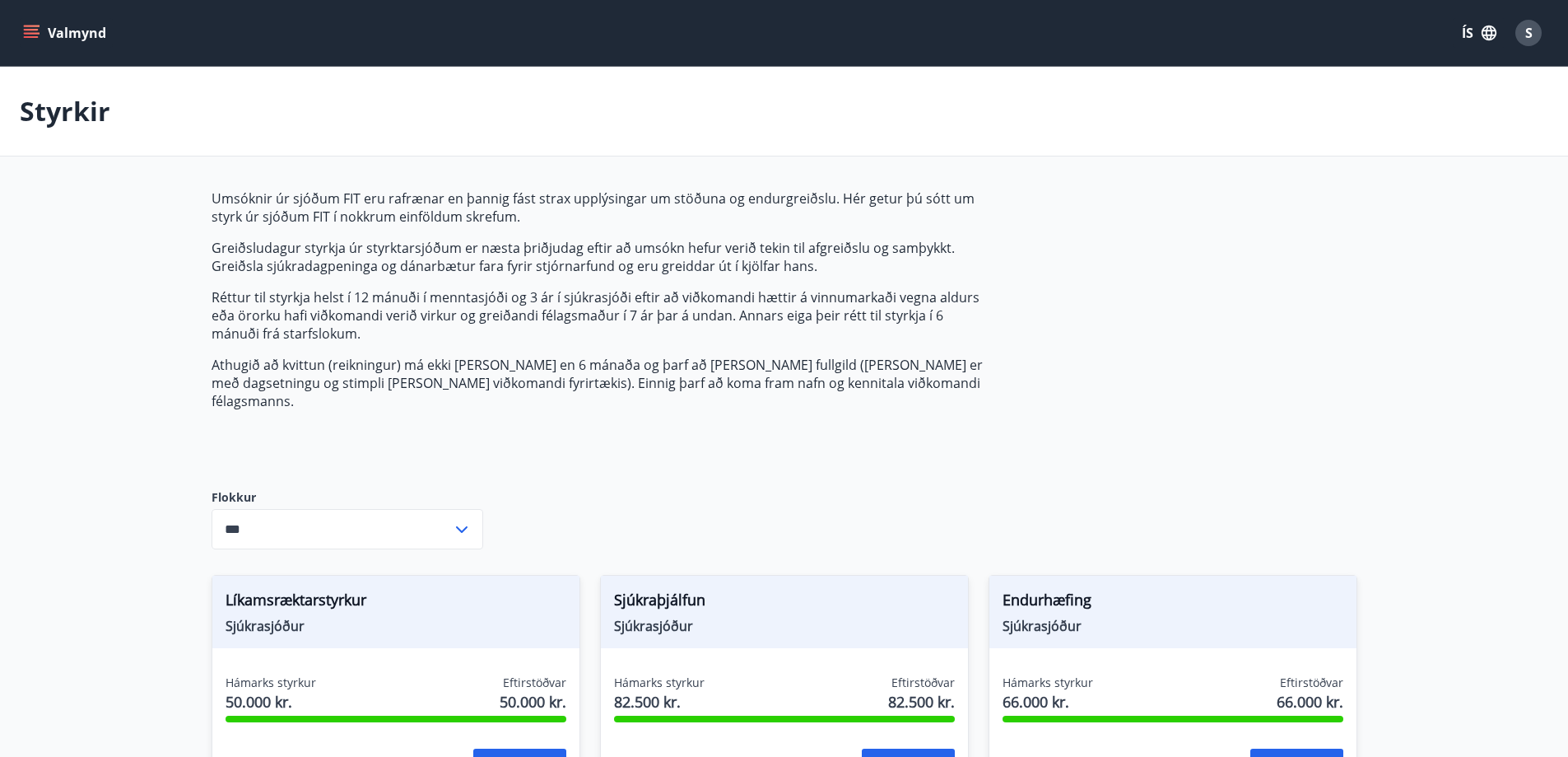
click at [1525, 33] on span "S" at bounding box center [1529, 33] width 7 height 18
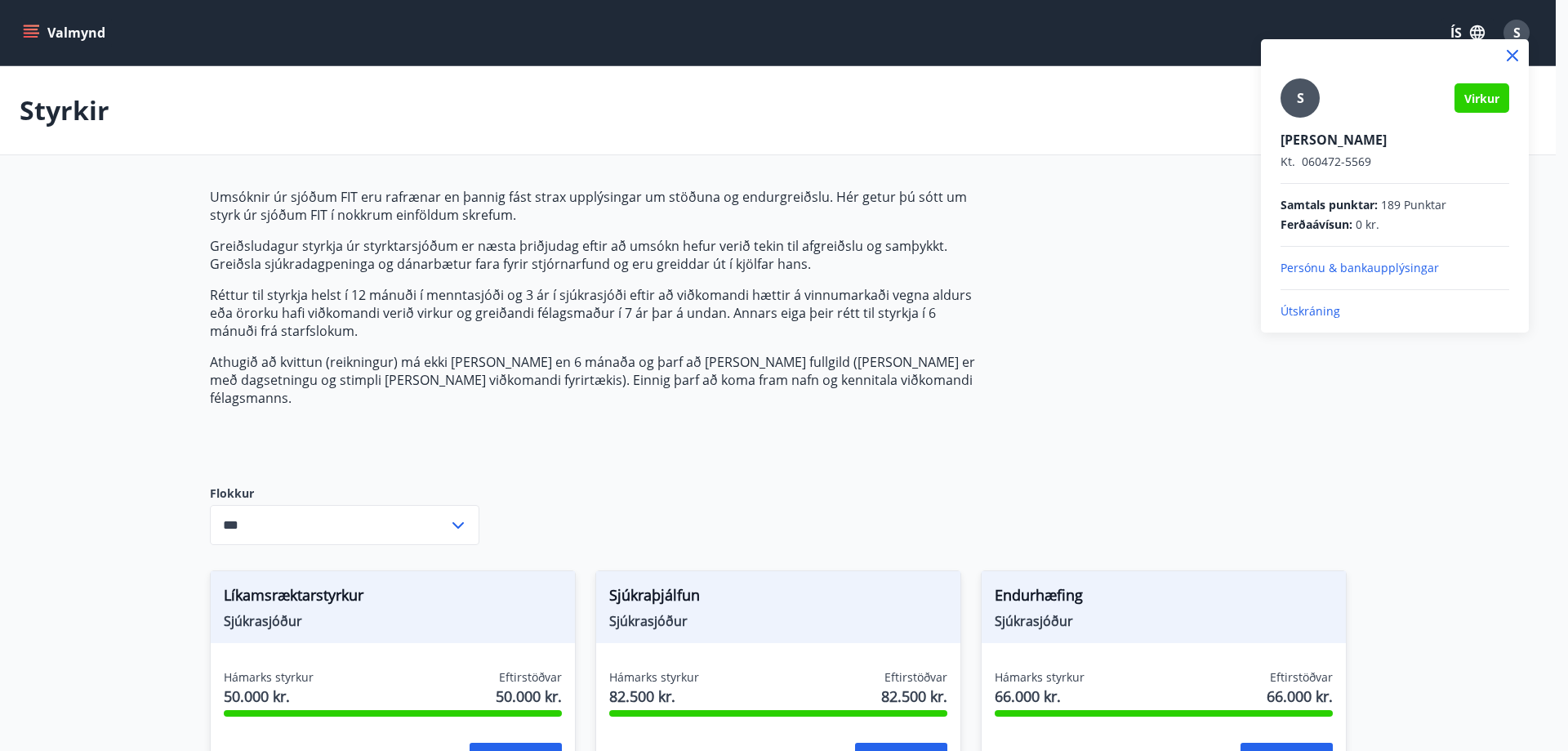
click at [1510, 33] on div at bounding box center [784, 375] width 1568 height 751
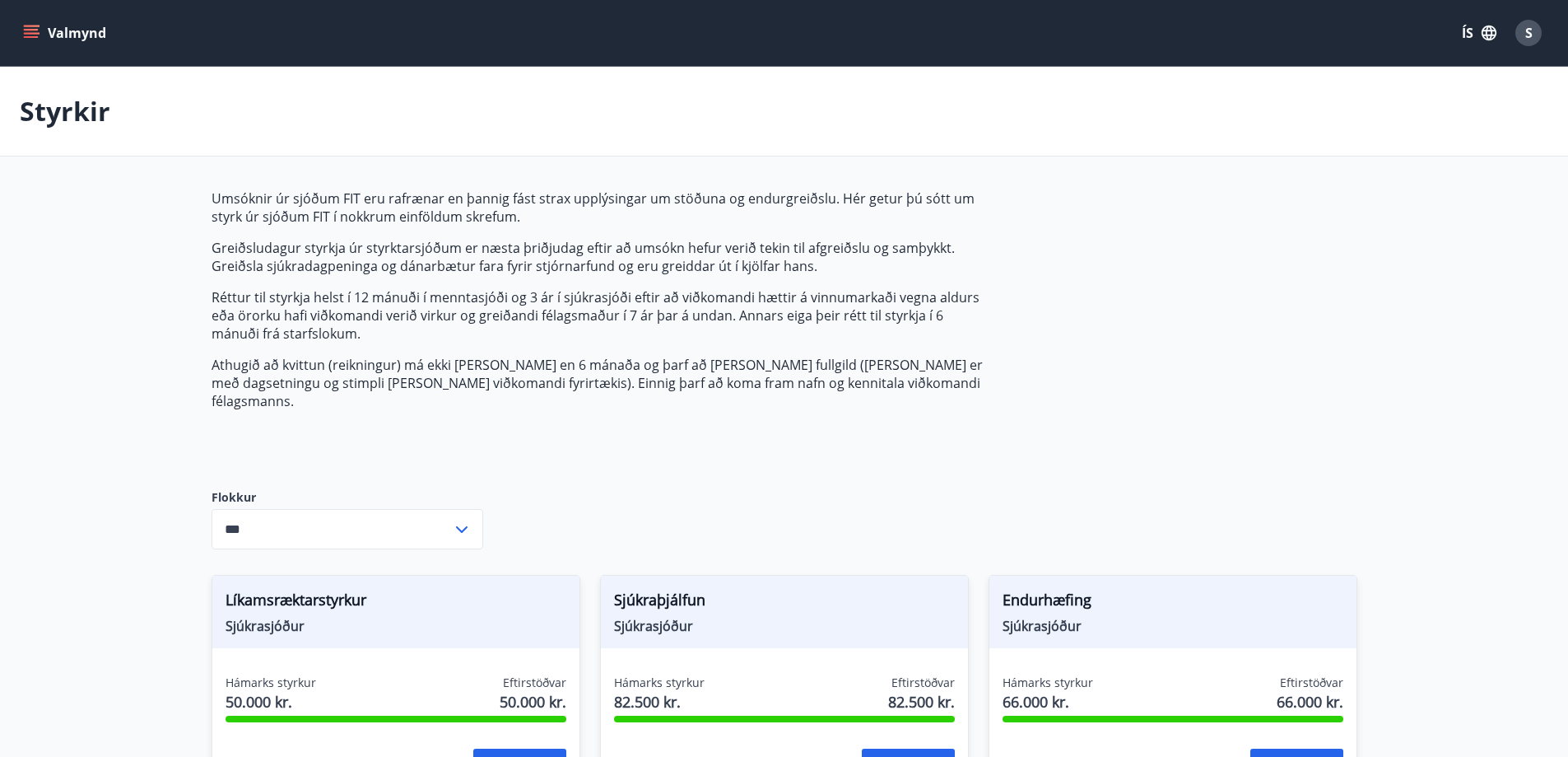
click at [34, 32] on icon "menu" at bounding box center [31, 33] width 16 height 16
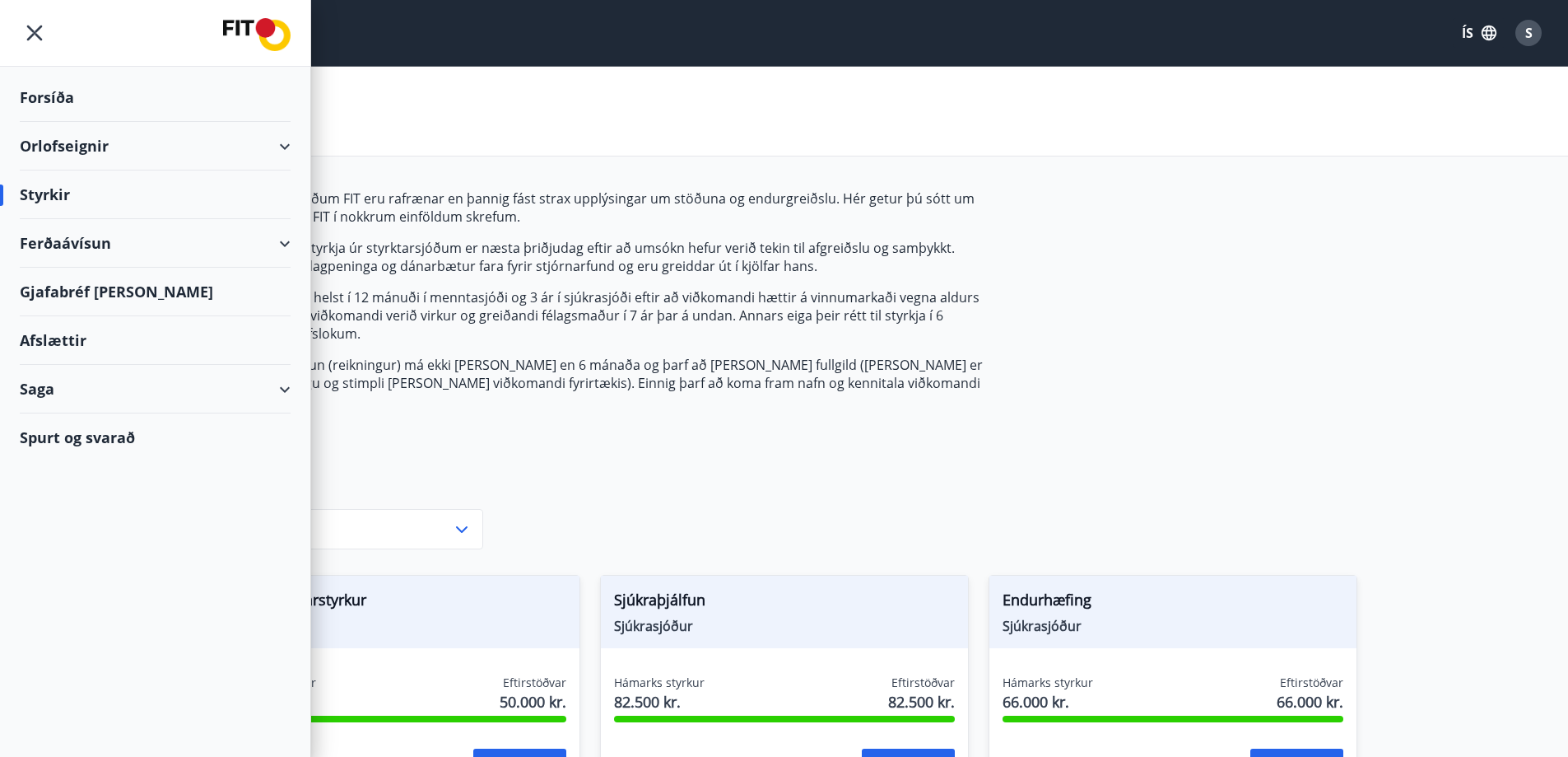
click at [55, 147] on div "Orlofseignir" at bounding box center [155, 147] width 270 height 49
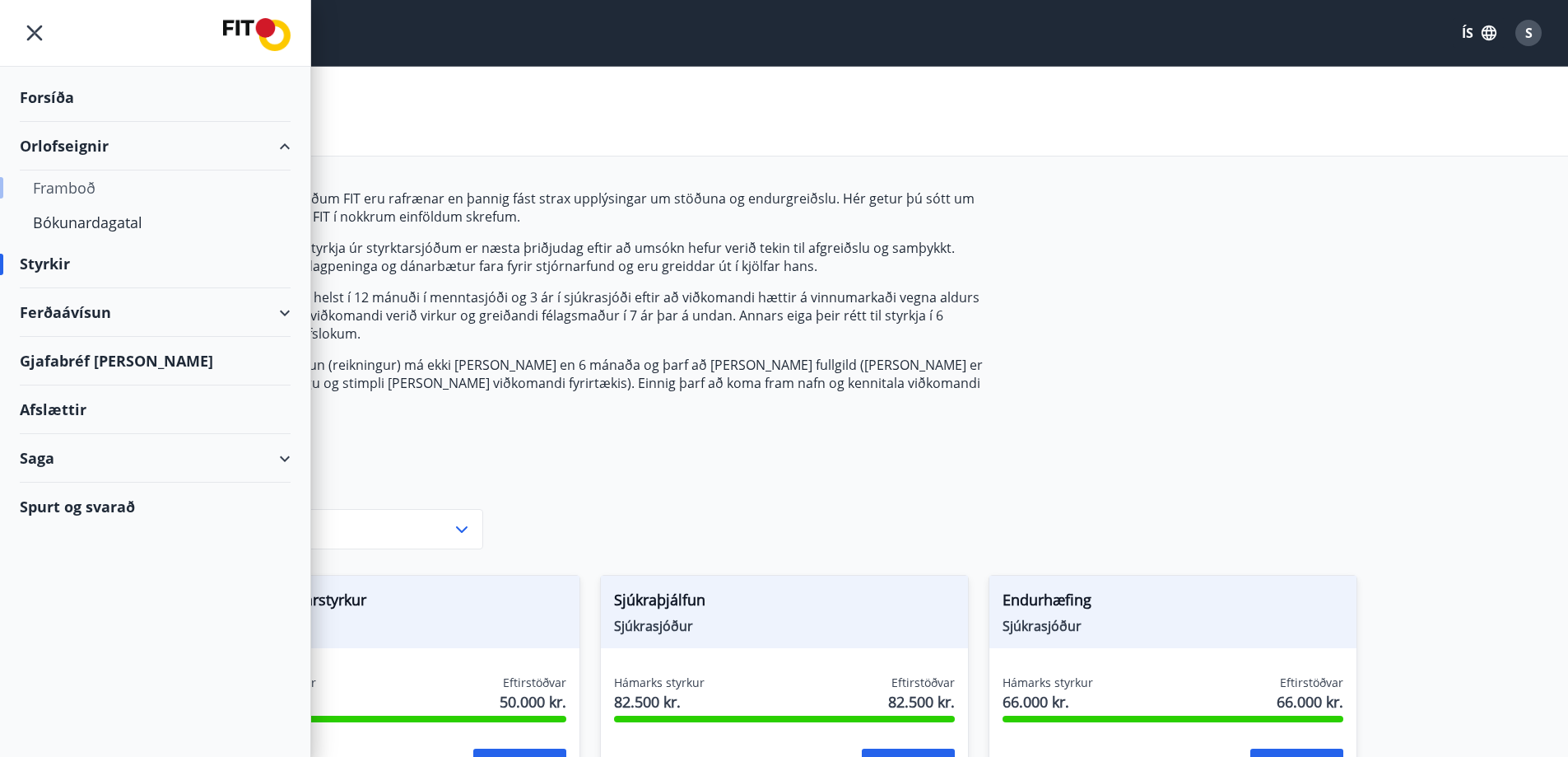
click at [69, 186] on div "Framboð" at bounding box center [155, 187] width 244 height 34
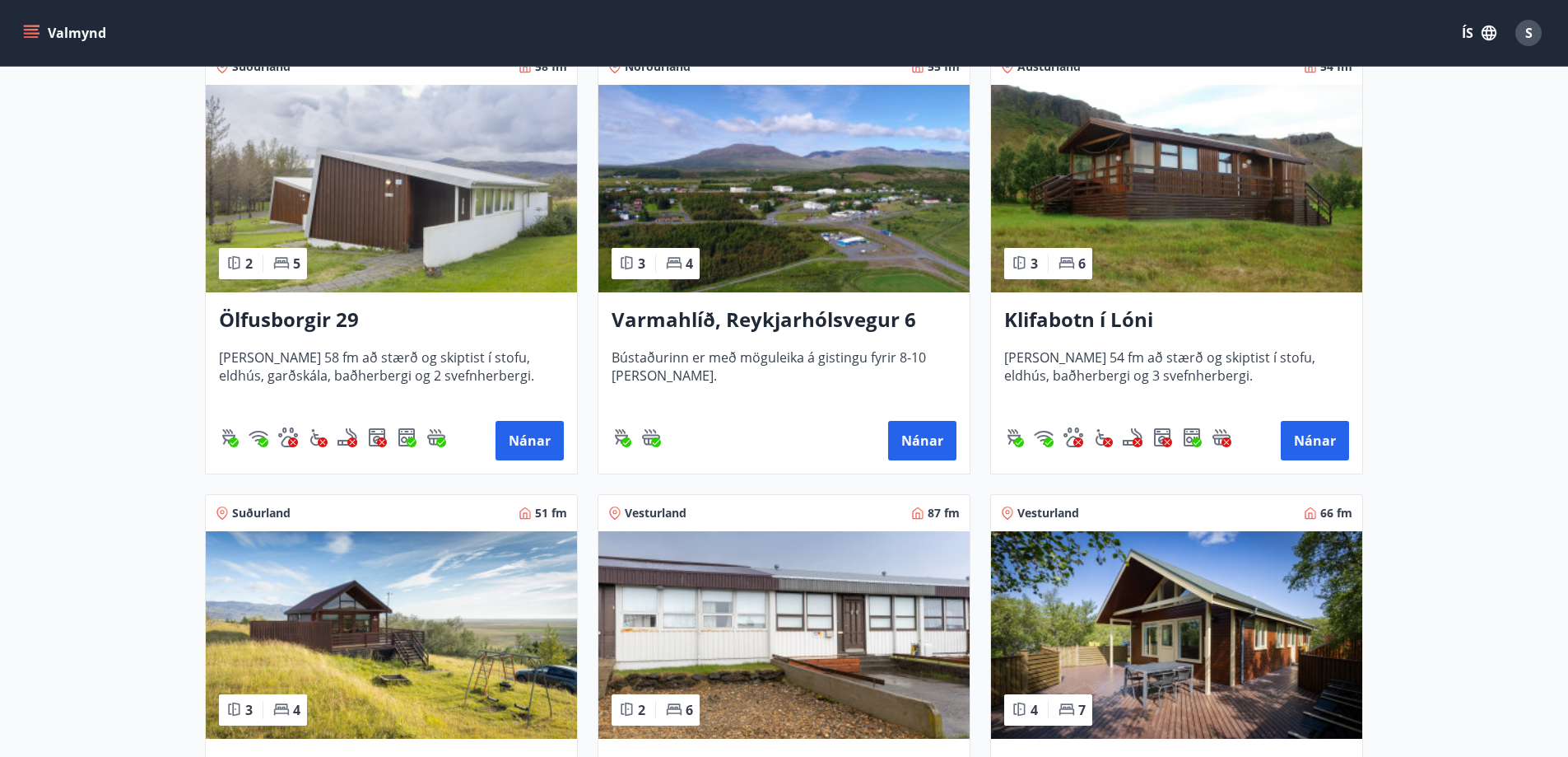
scroll to position [329, 0]
click at [30, 31] on icon "menu" at bounding box center [31, 30] width 14 height 2
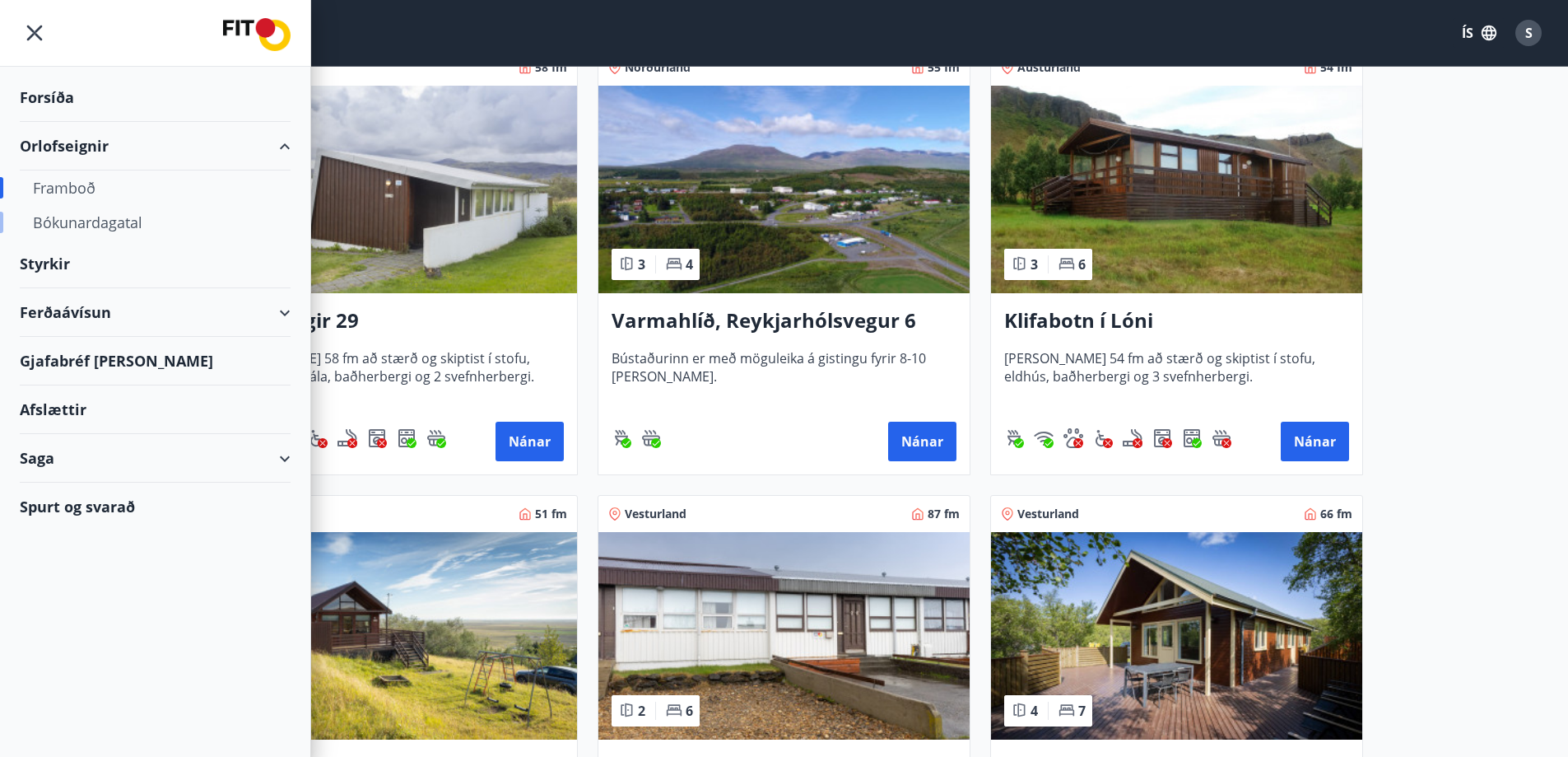
click at [74, 222] on div "Bókunardagatal" at bounding box center [155, 222] width 244 height 34
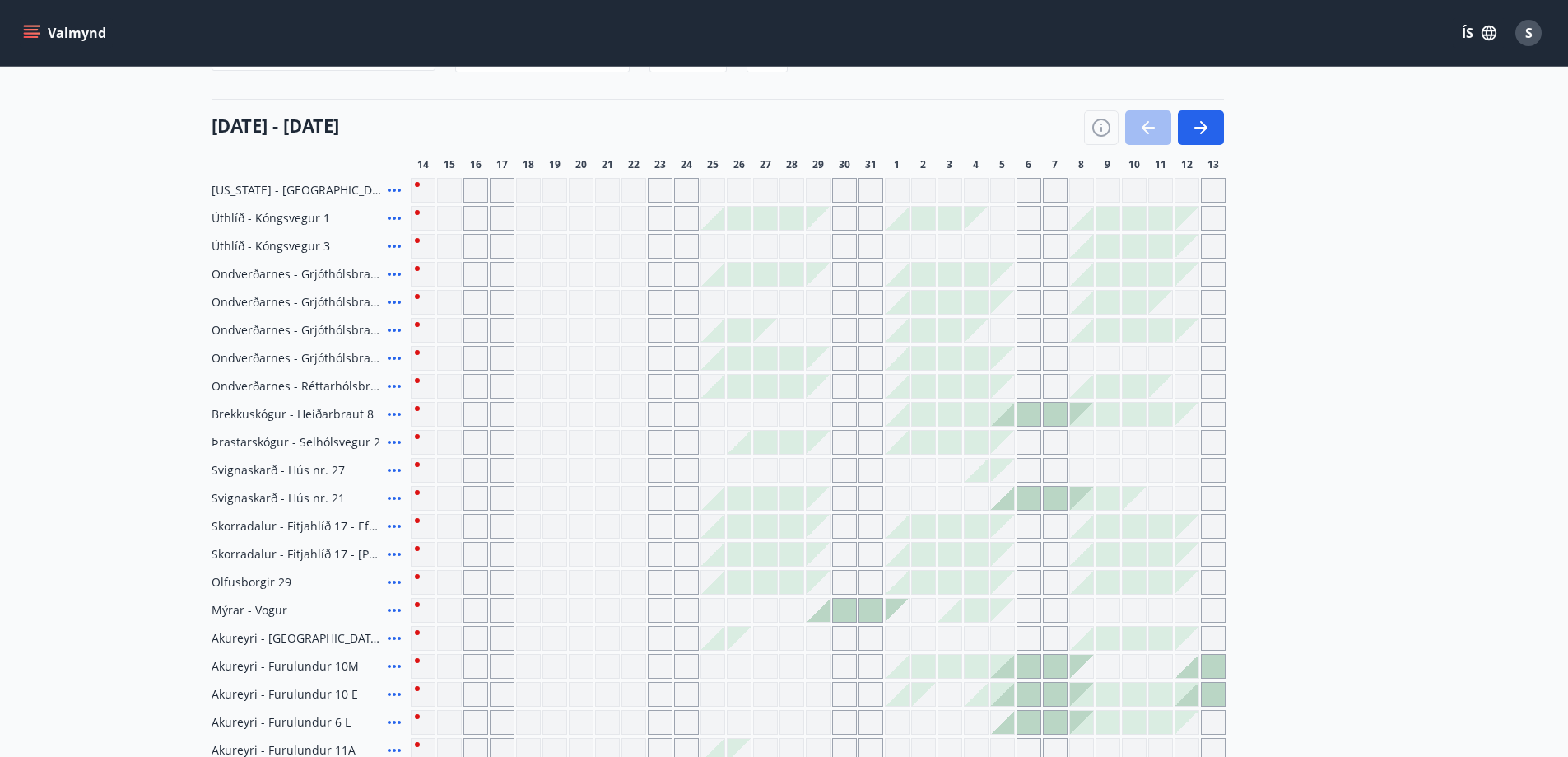
scroll to position [148, 0]
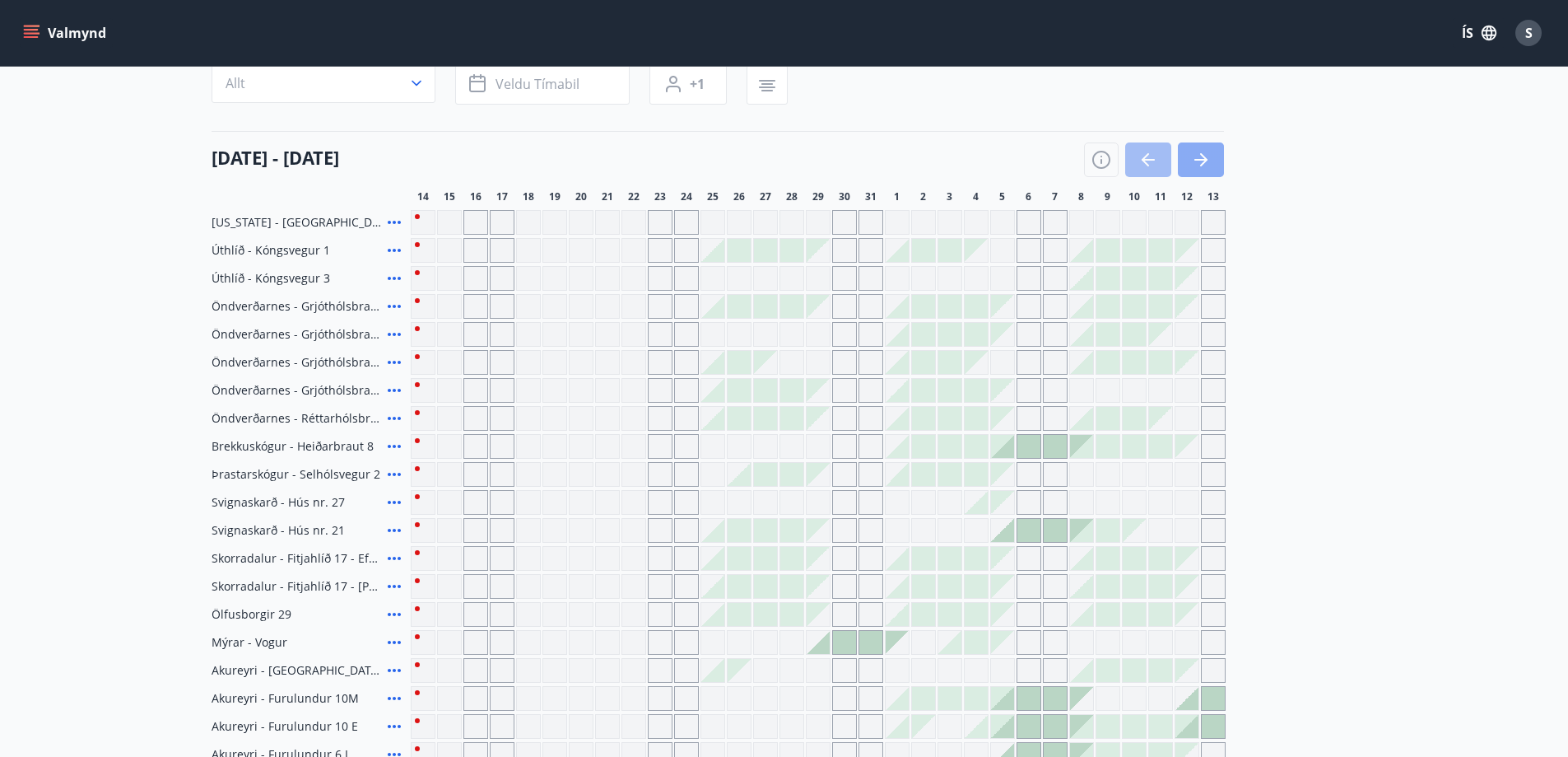
click at [1198, 161] on icon "button" at bounding box center [1201, 160] width 20 height 20
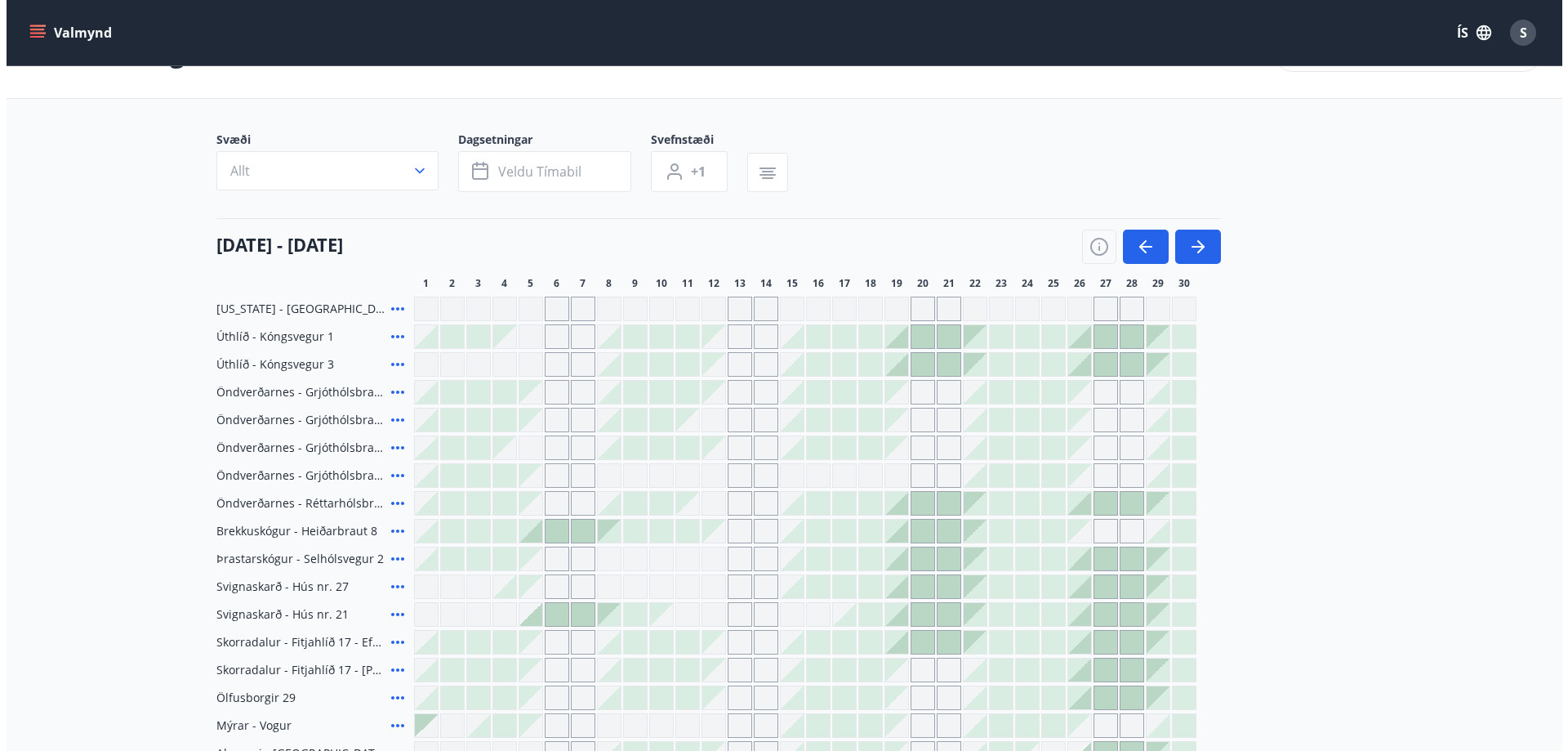
scroll to position [0, 0]
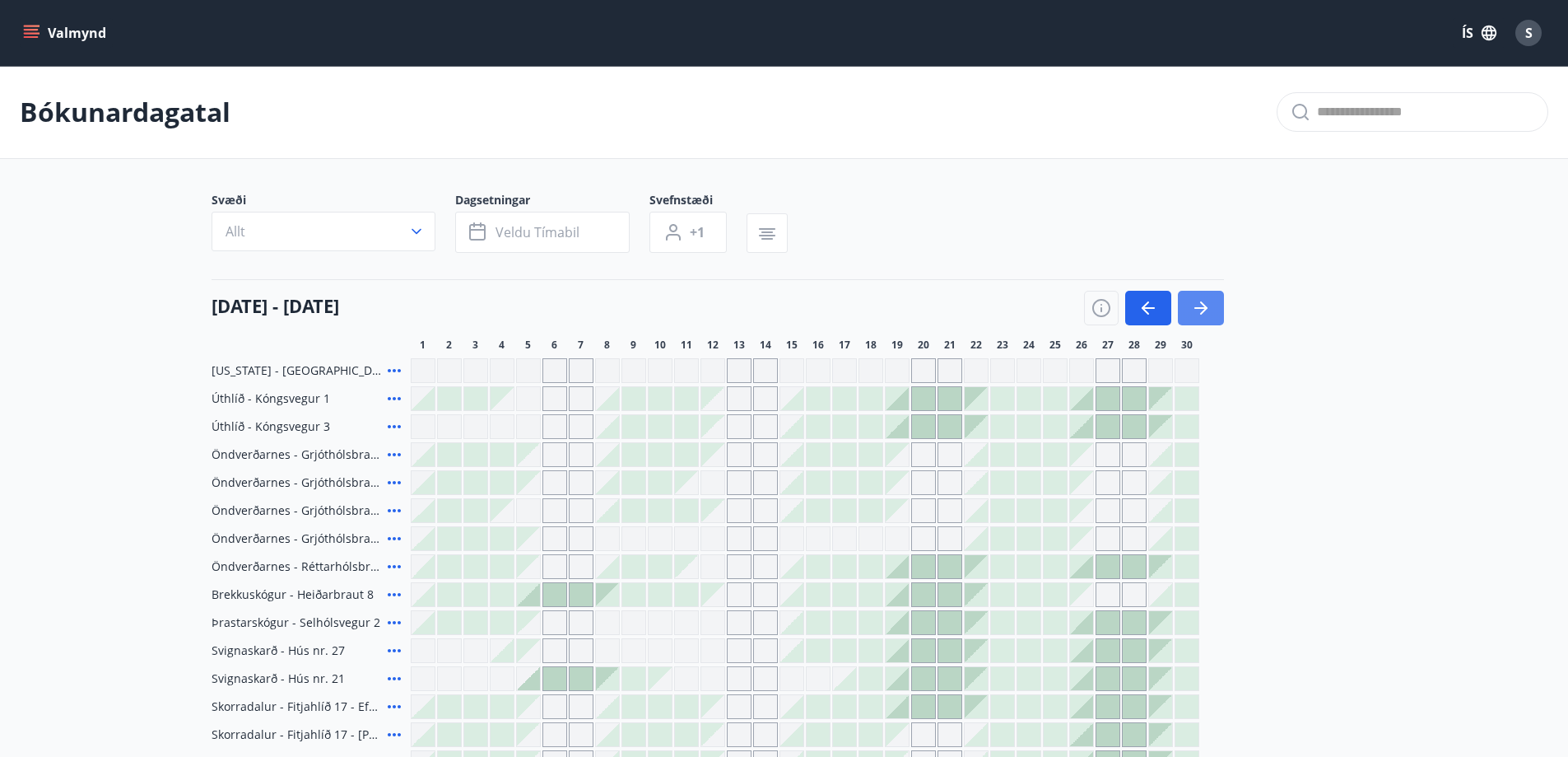
click at [1207, 308] on icon "button" at bounding box center [1204, 308] width 7 height 14
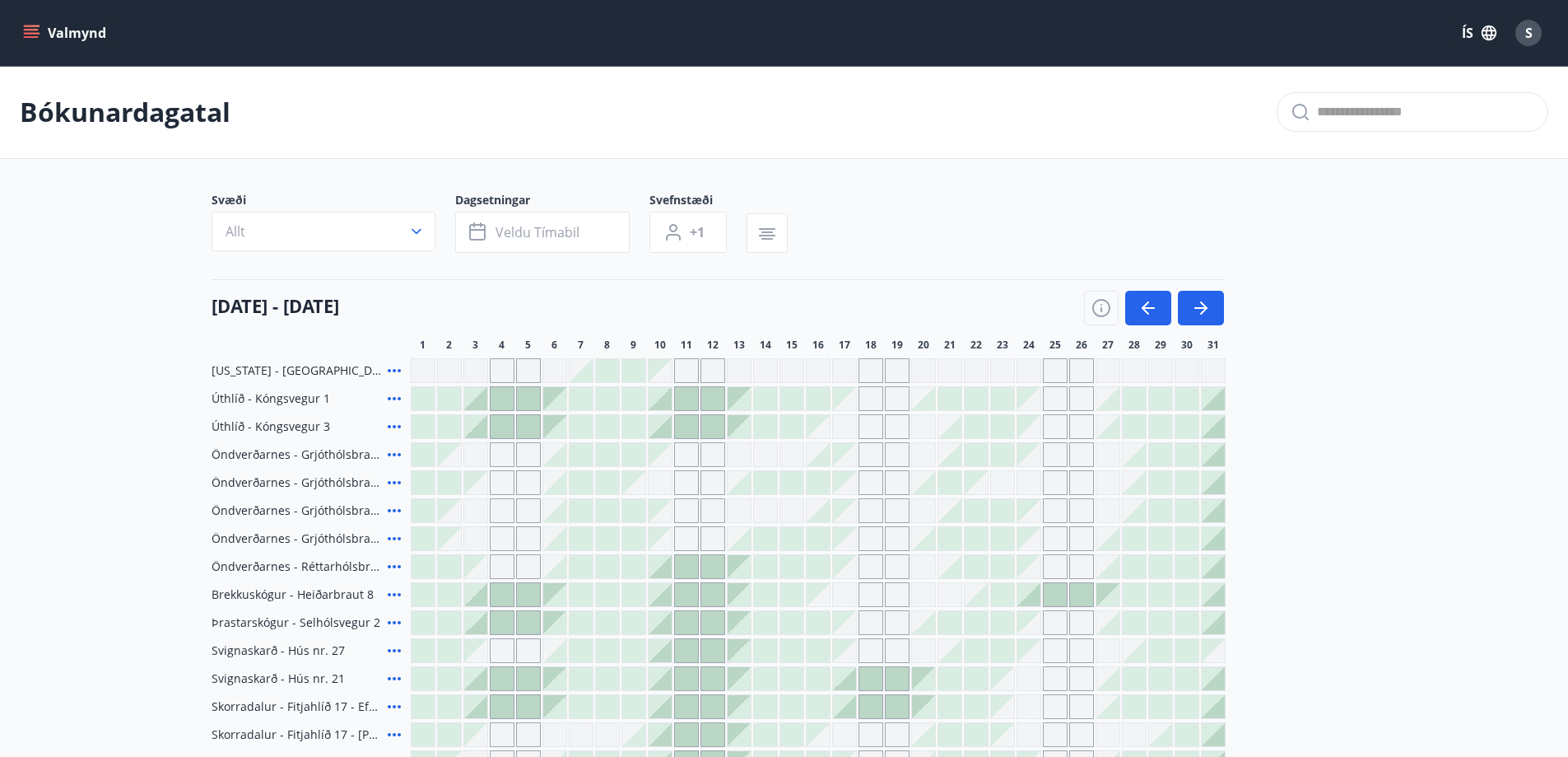
click at [894, 507] on div "Gráir dagar eru ekki bókanlegir" at bounding box center [897, 510] width 24 height 24
click at [718, 427] on div at bounding box center [713, 426] width 23 height 23
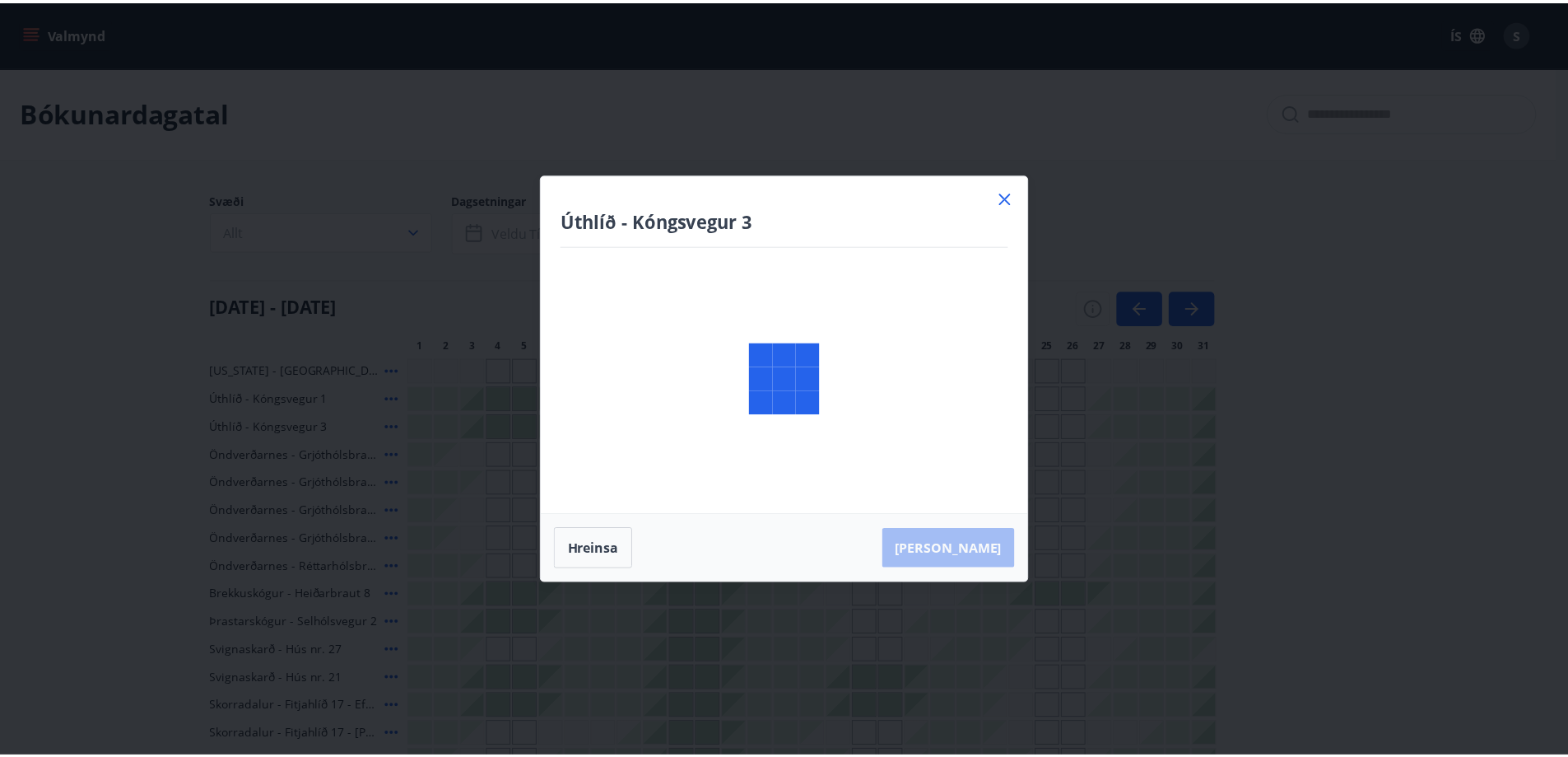
scroll to position [329, 0]
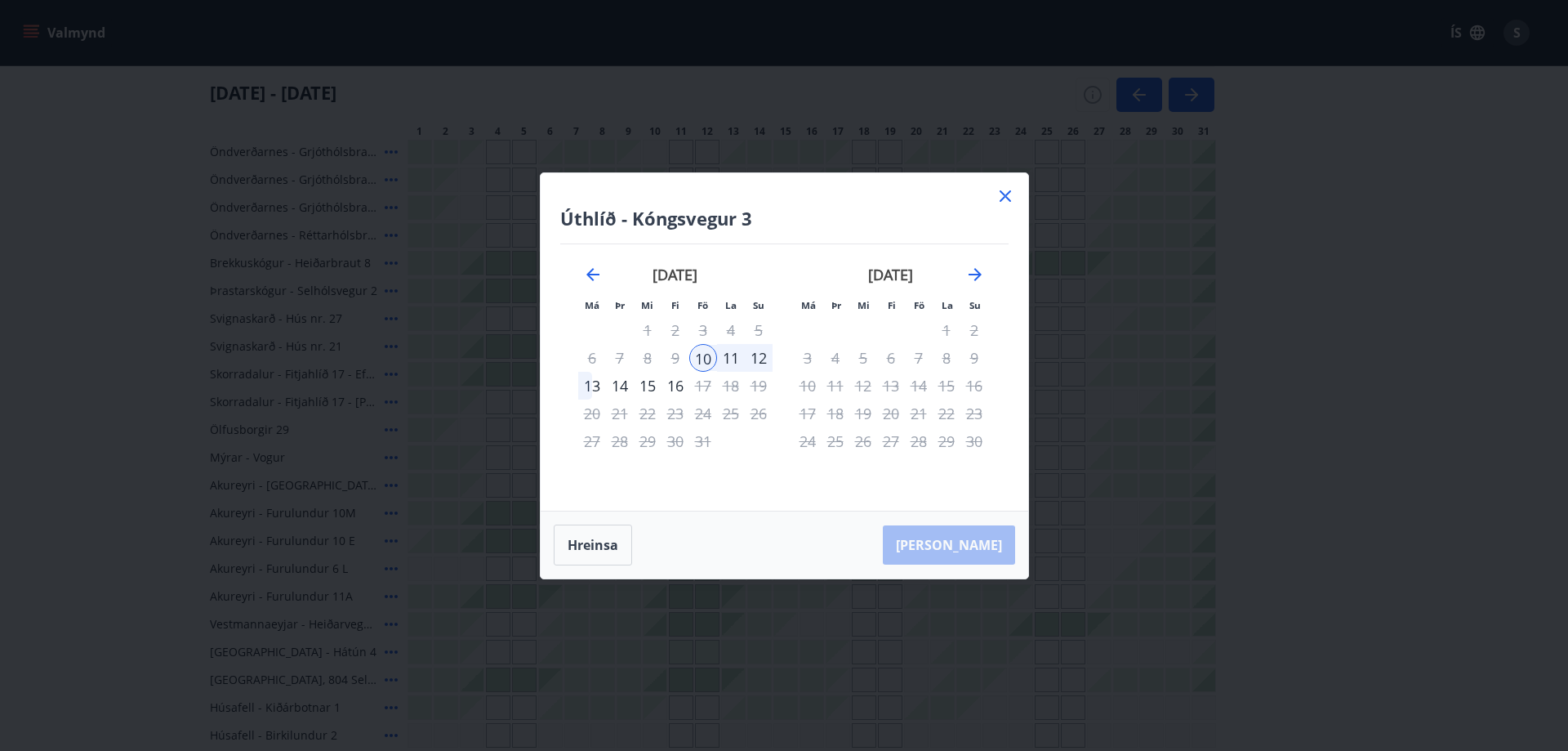
click at [1005, 197] on icon at bounding box center [1006, 196] width 20 height 20
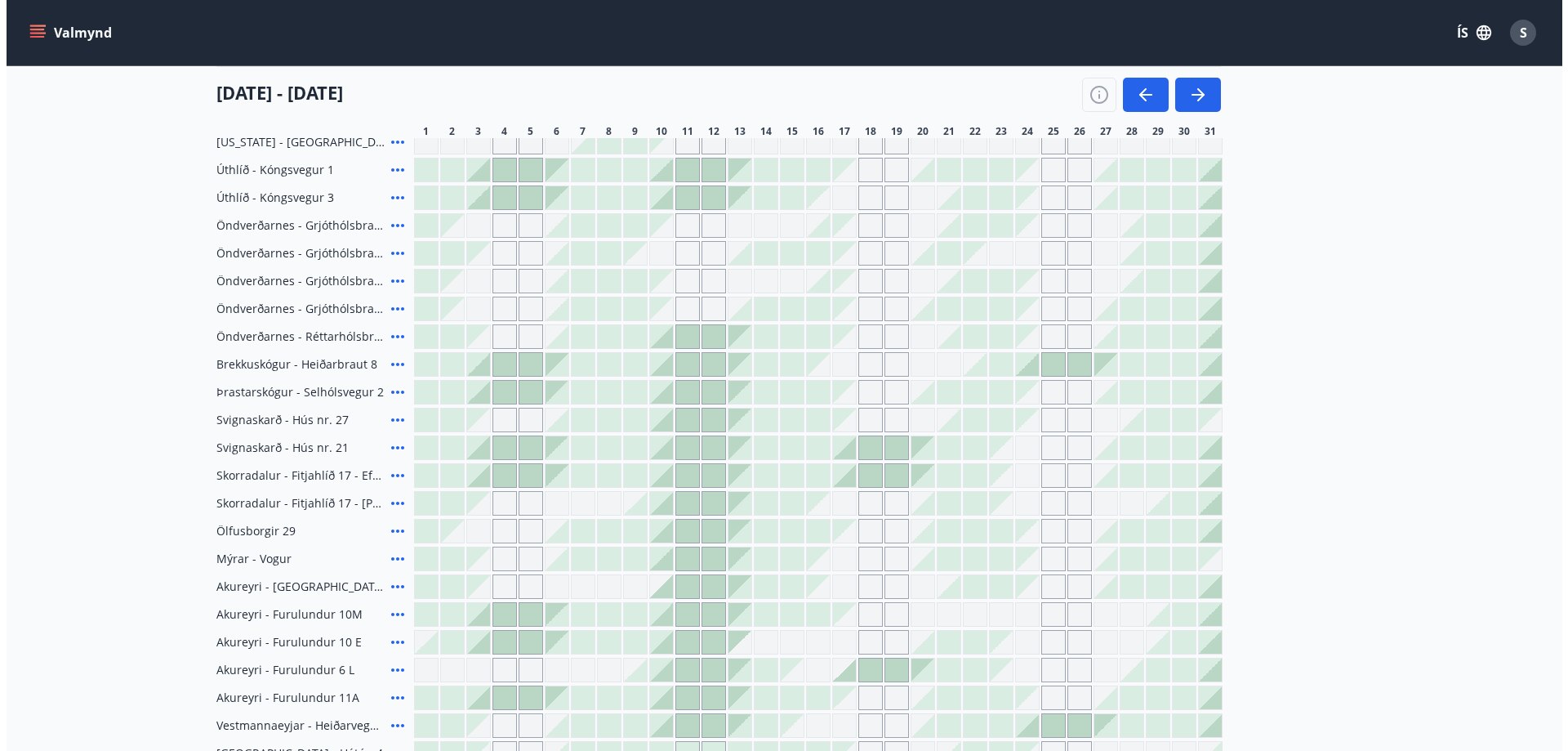
scroll to position [163, 0]
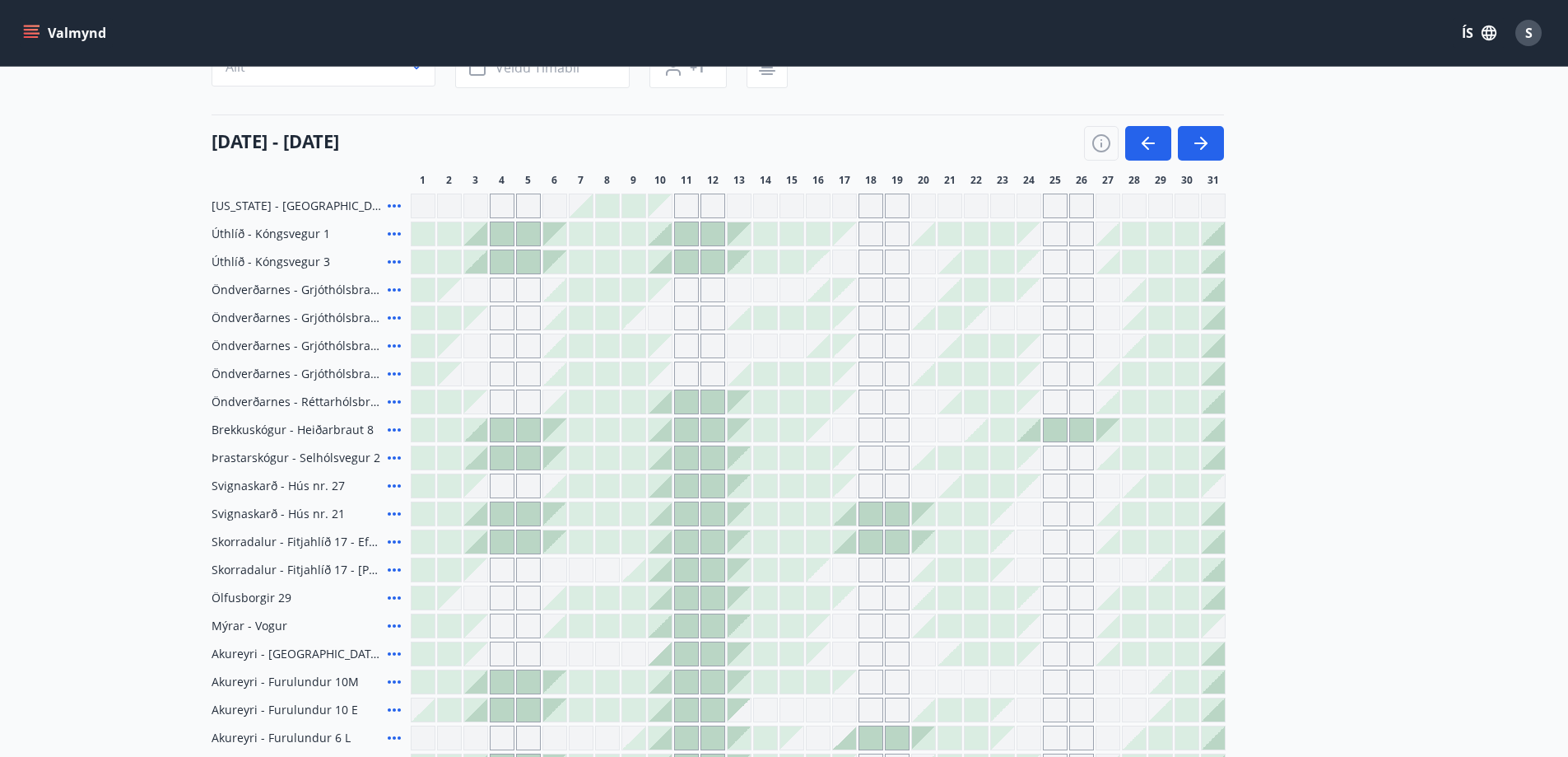
click at [390, 341] on icon at bounding box center [394, 345] width 20 height 20
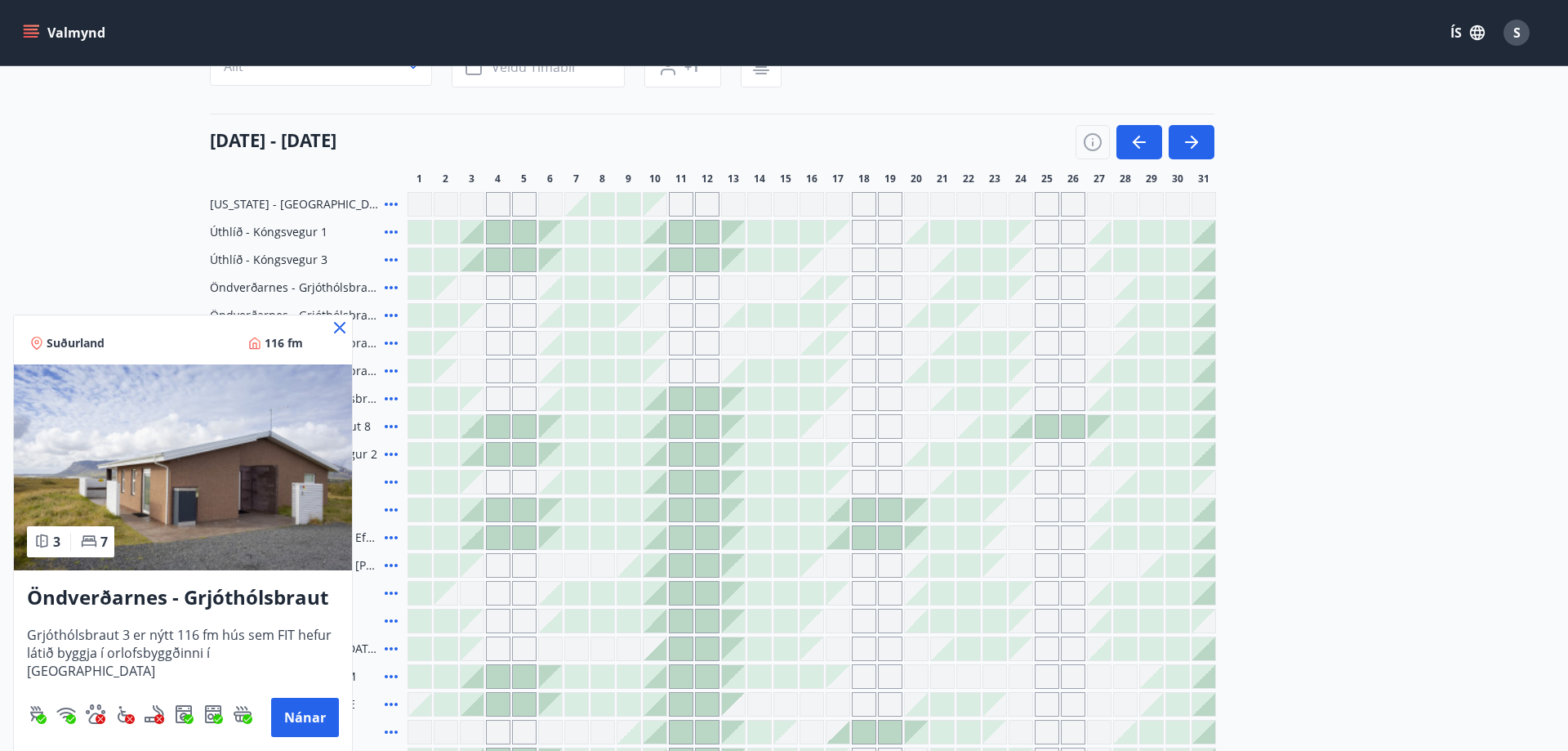
click at [342, 325] on icon at bounding box center [339, 327] width 12 height 12
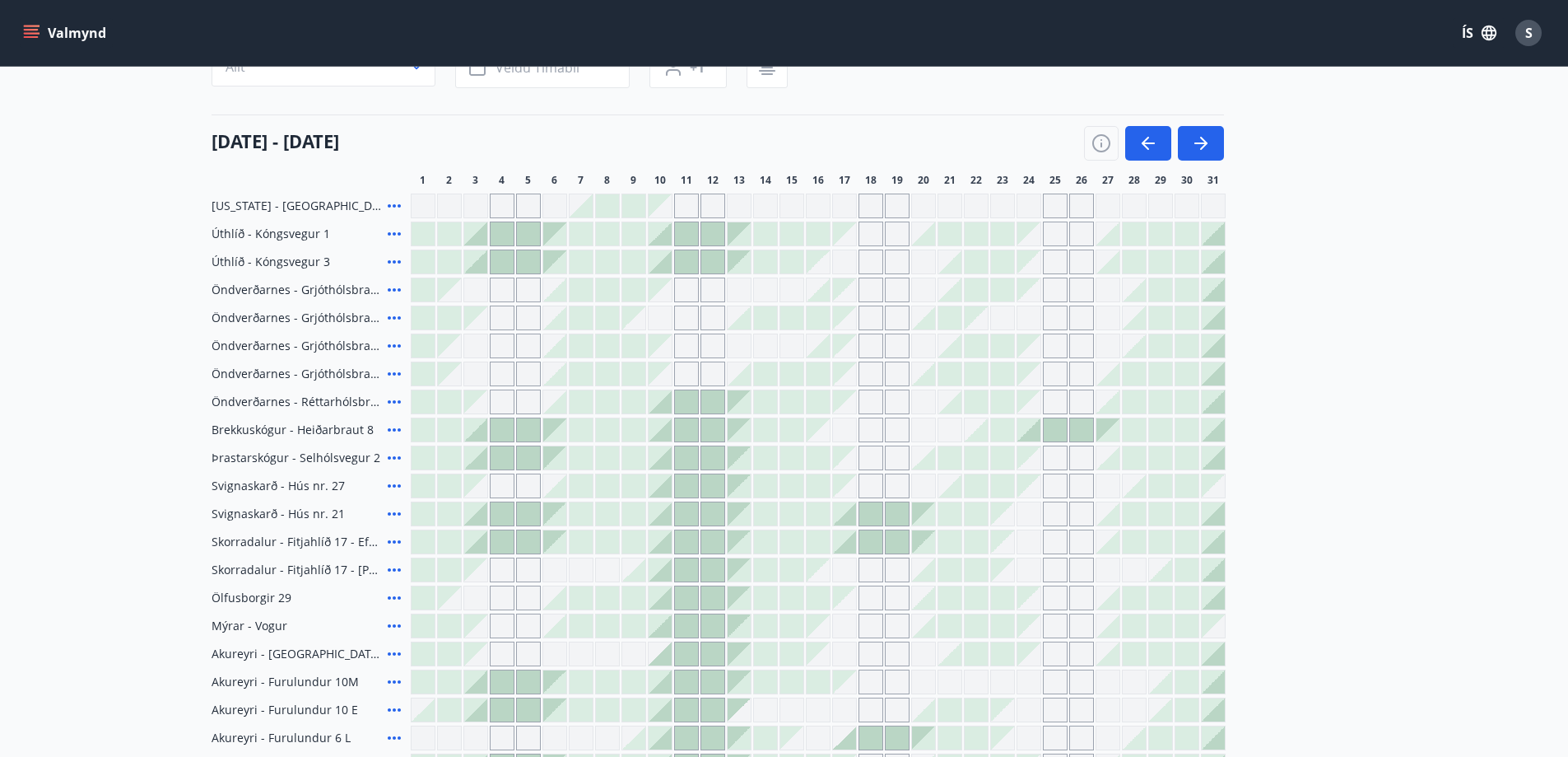
click at [1088, 289] on div "Gráir dagar eru ekki bókanlegir" at bounding box center [1081, 289] width 24 height 24
click at [1202, 133] on button "button" at bounding box center [1201, 143] width 46 height 34
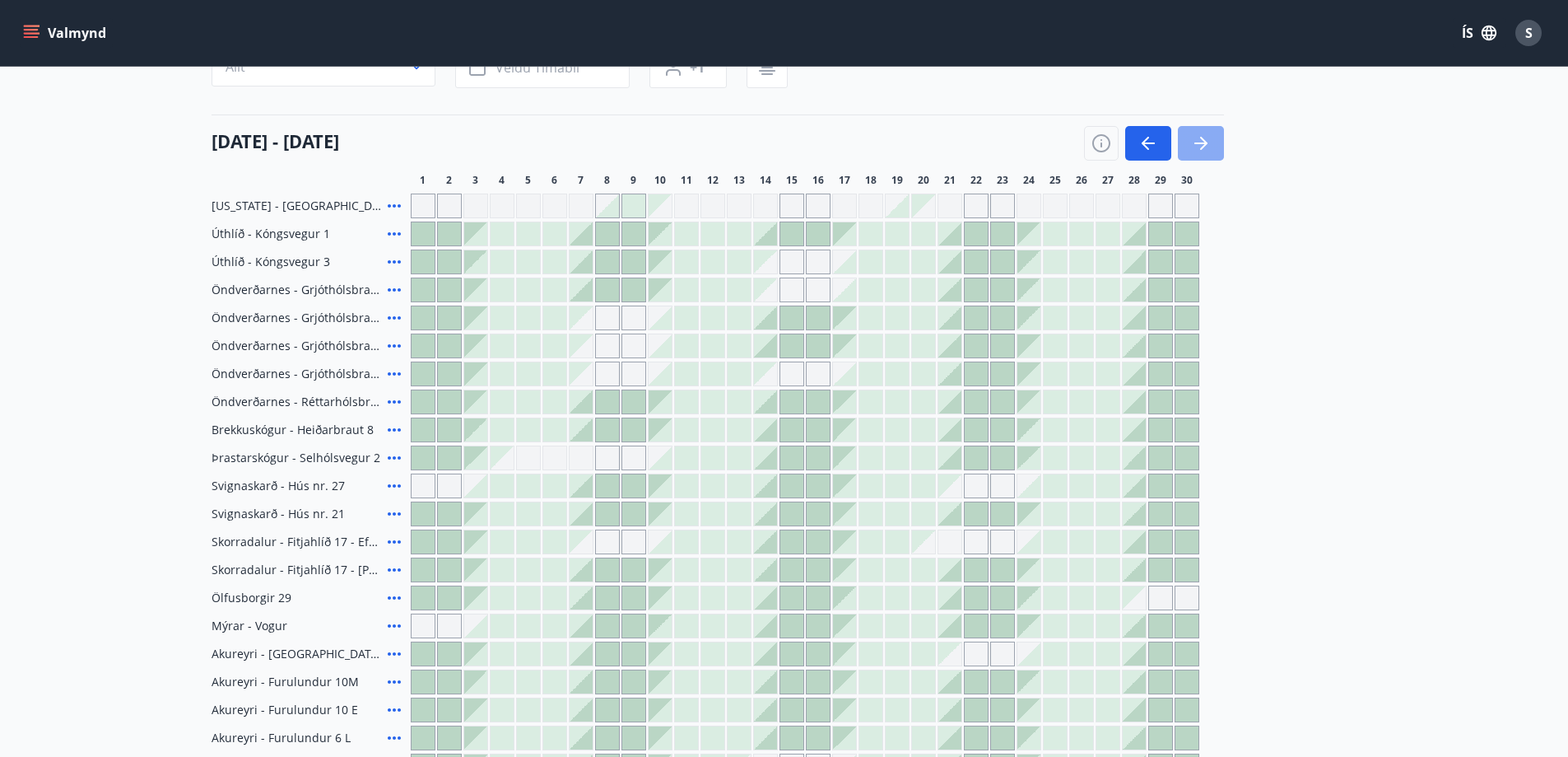
click at [1201, 138] on icon "button" at bounding box center [1204, 143] width 7 height 14
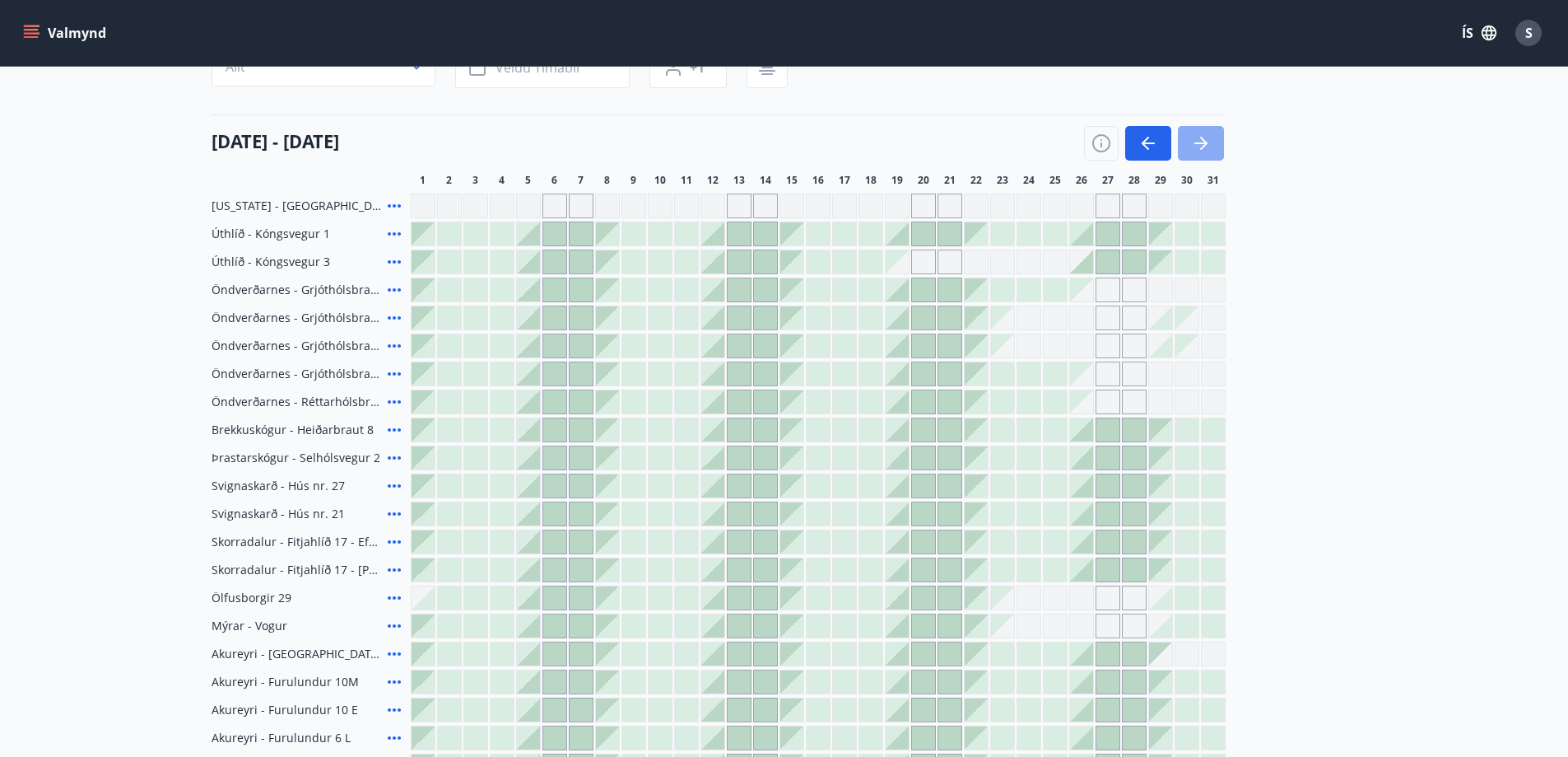
click at [1201, 138] on icon "button" at bounding box center [1204, 143] width 7 height 14
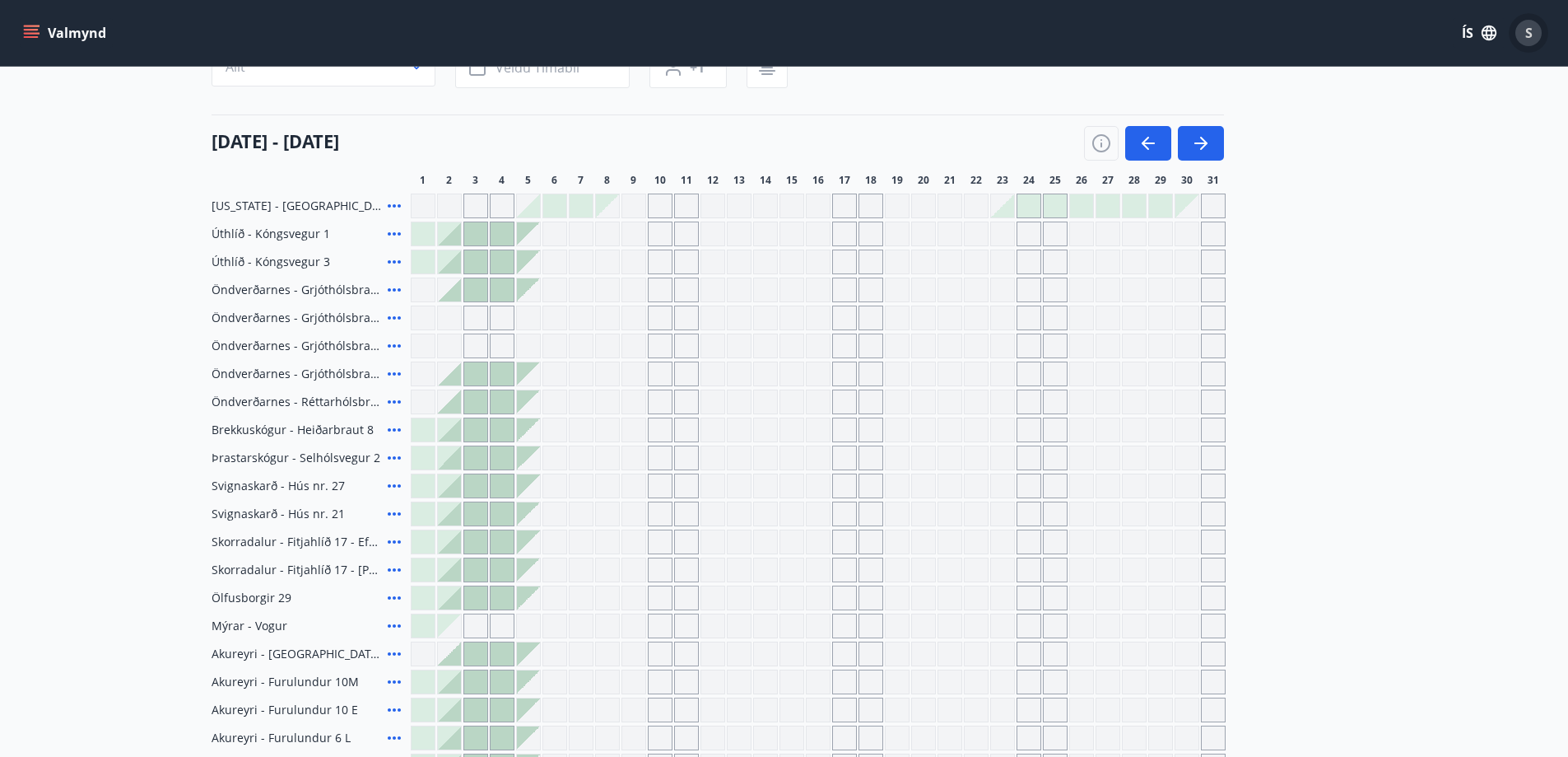
click at [1536, 26] on div "S" at bounding box center [1528, 33] width 26 height 26
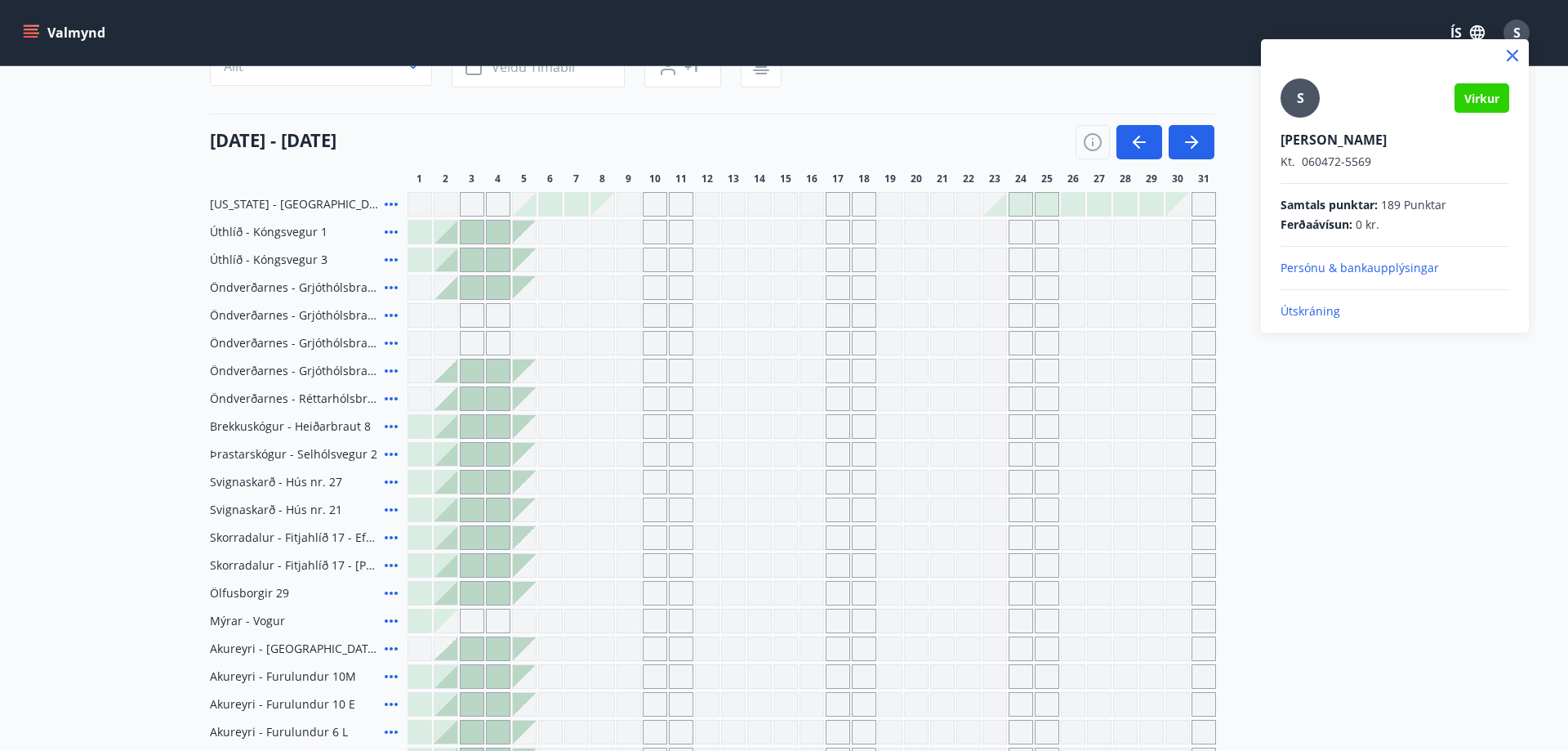
click at [1312, 311] on p "Útskráning" at bounding box center [1394, 311] width 229 height 16
